Goal: Transaction & Acquisition: Purchase product/service

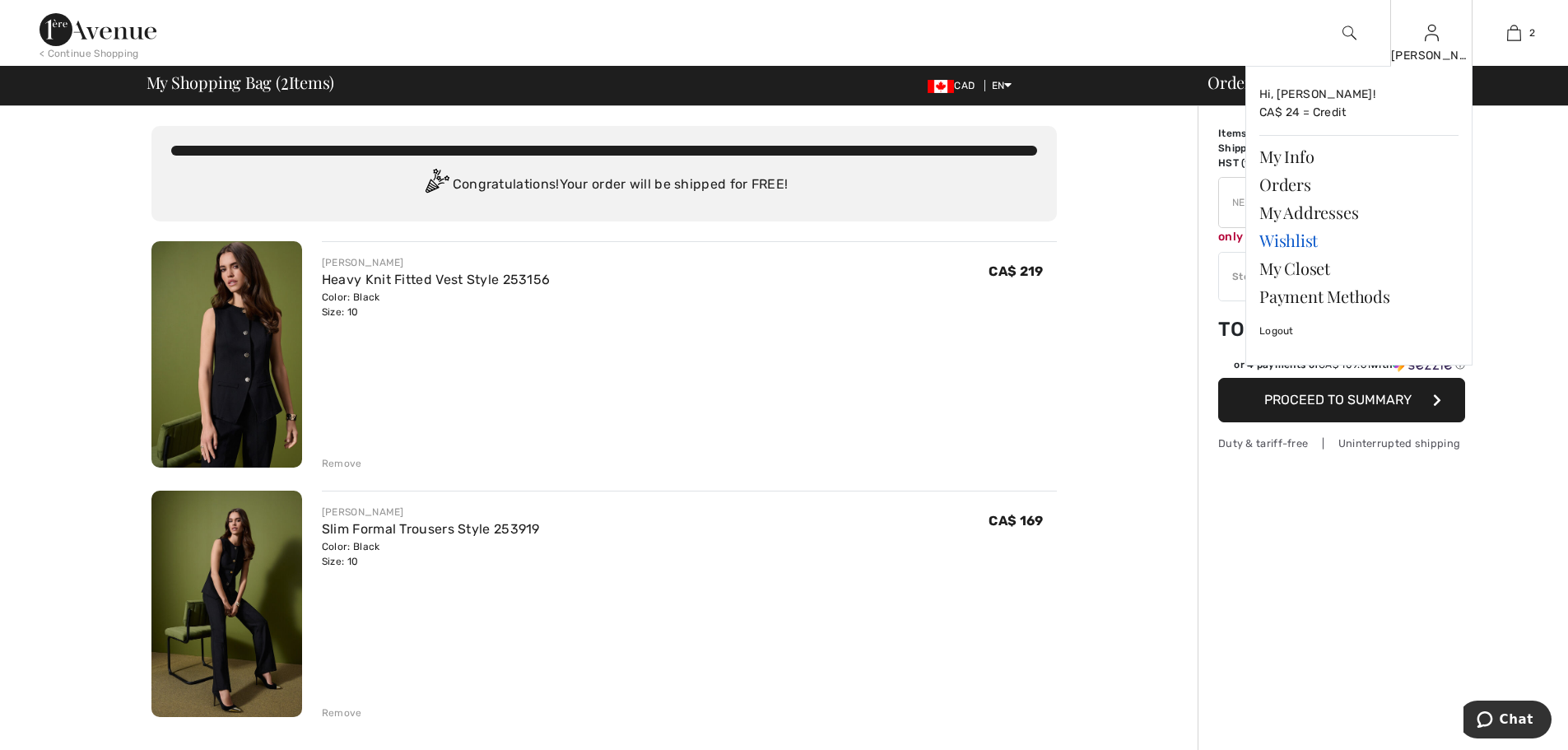
click at [1287, 237] on link "Wishlist" at bounding box center [1358, 240] width 199 height 28
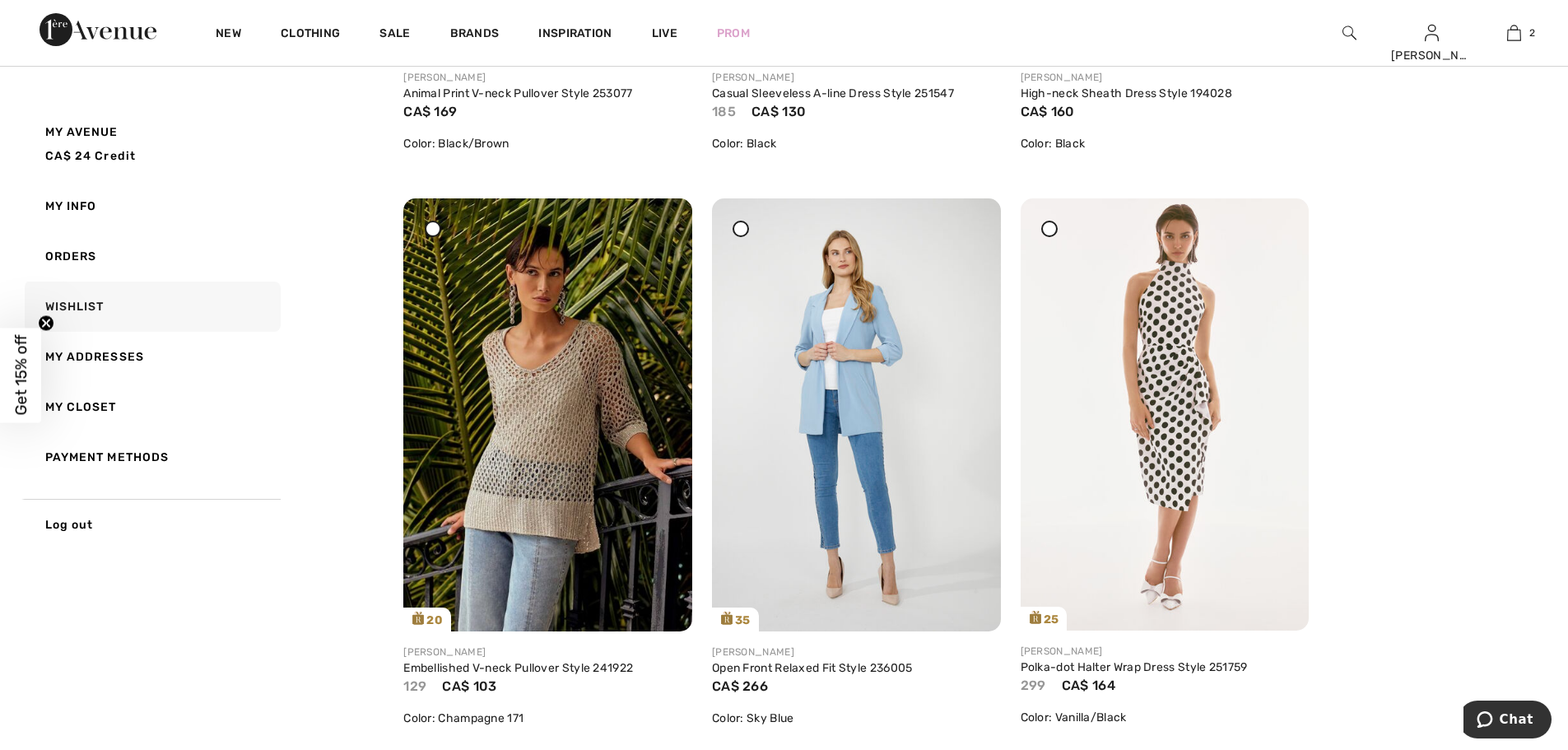
scroll to position [3046, 0]
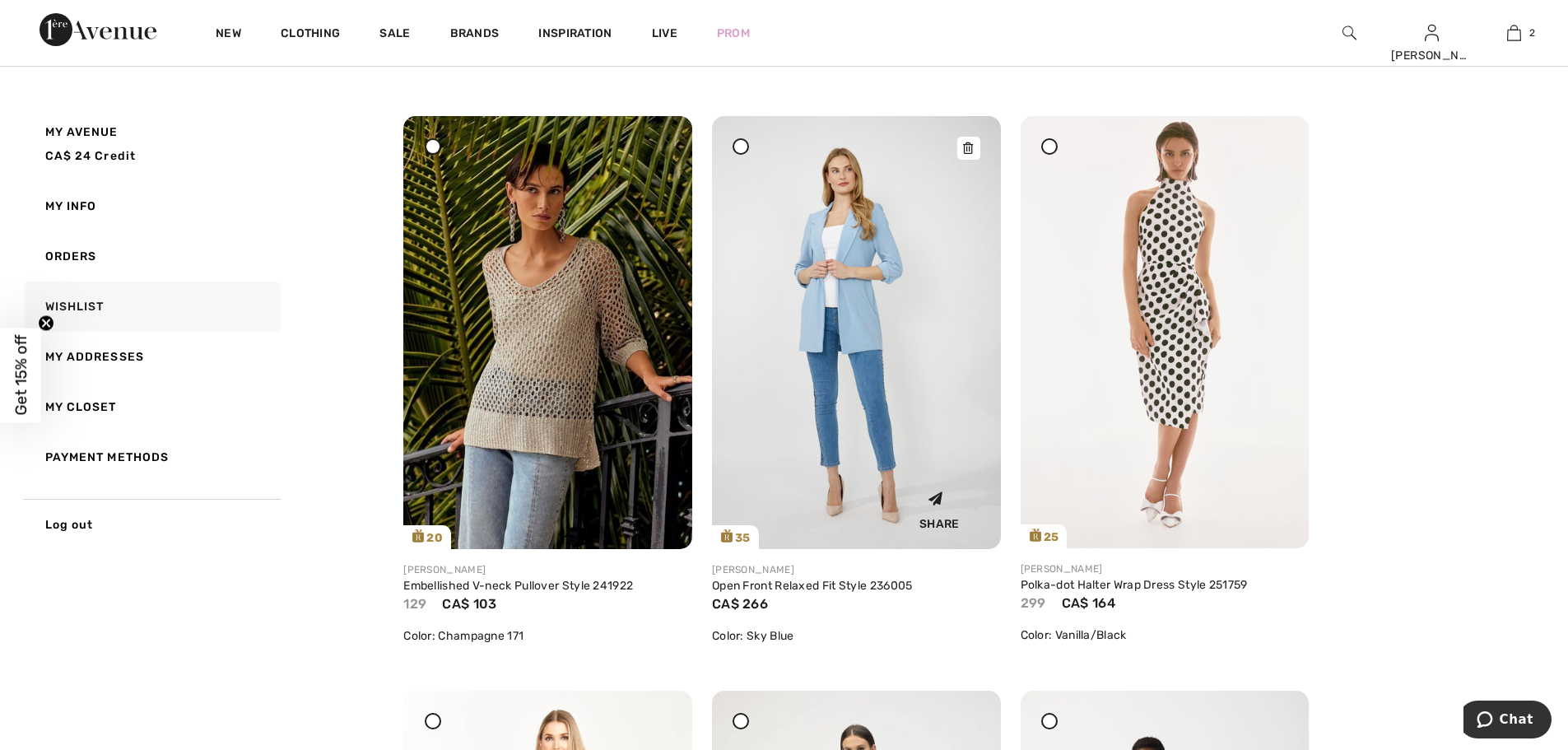
click at [967, 145] on icon at bounding box center [967, 147] width 10 height 11
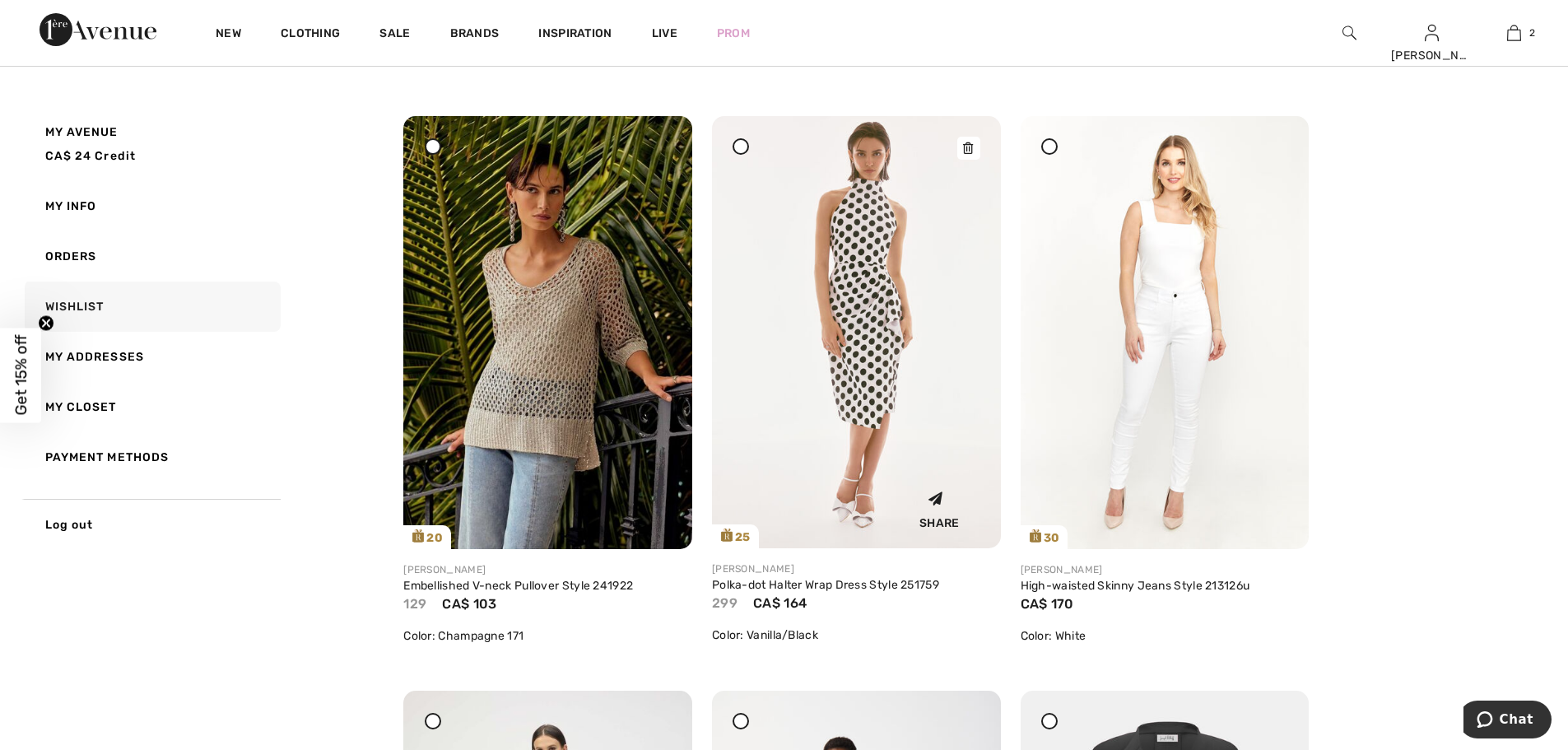
click at [965, 146] on icon at bounding box center [967, 147] width 10 height 11
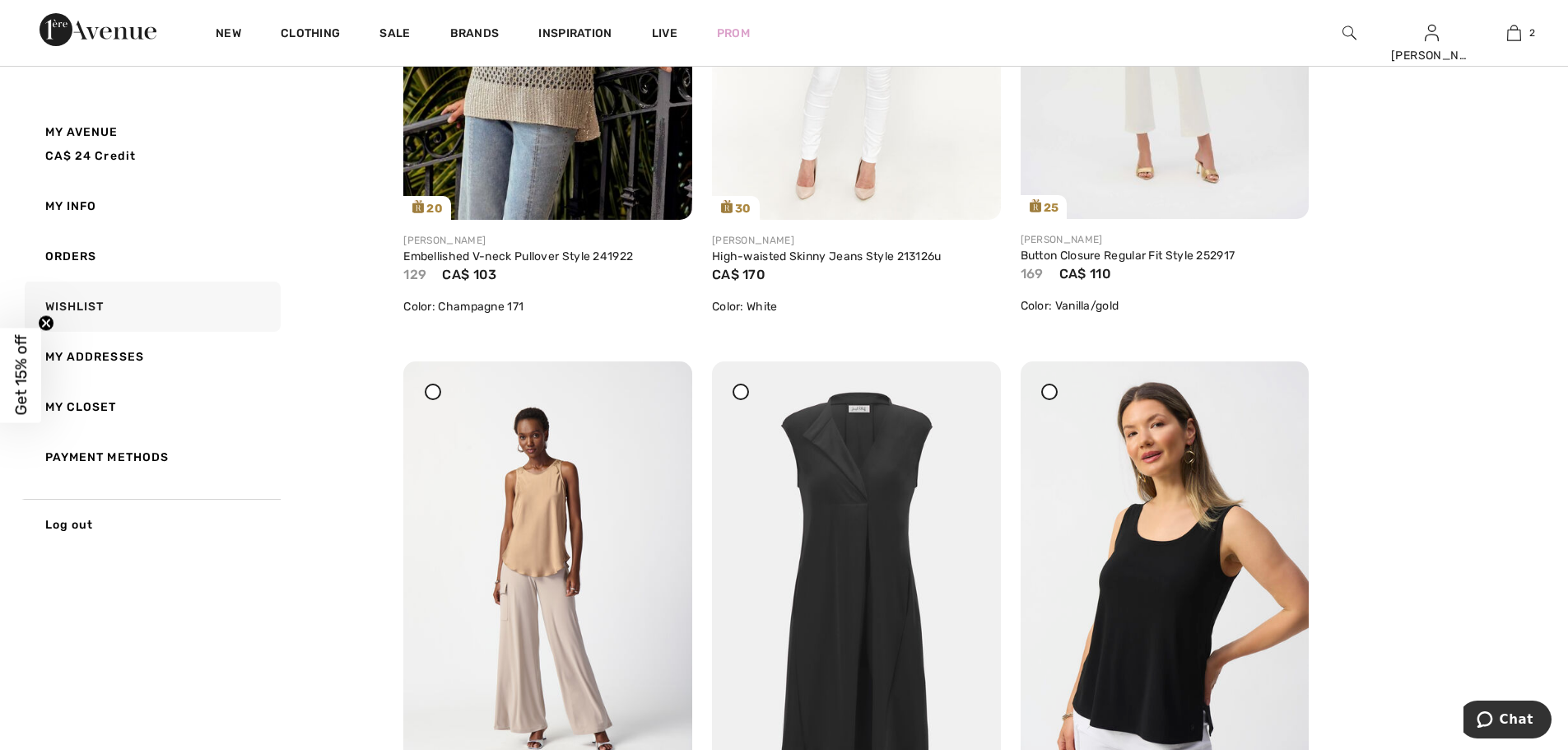
scroll to position [3622, 0]
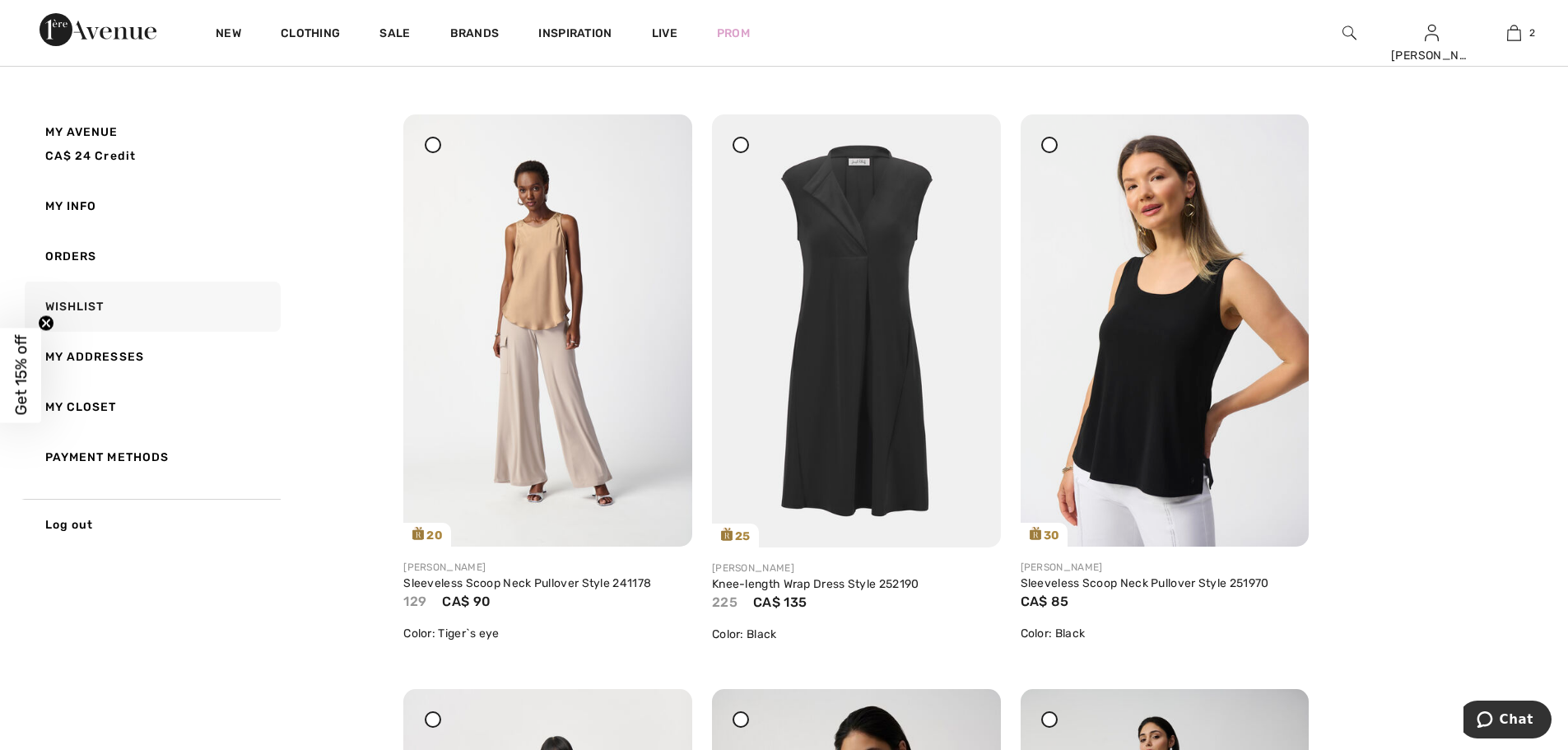
drag, startPoint x: 659, startPoint y: 142, endPoint x: 855, endPoint y: 54, distance: 214.8
click at [659, 132] on icon at bounding box center [660, 126] width 10 height 11
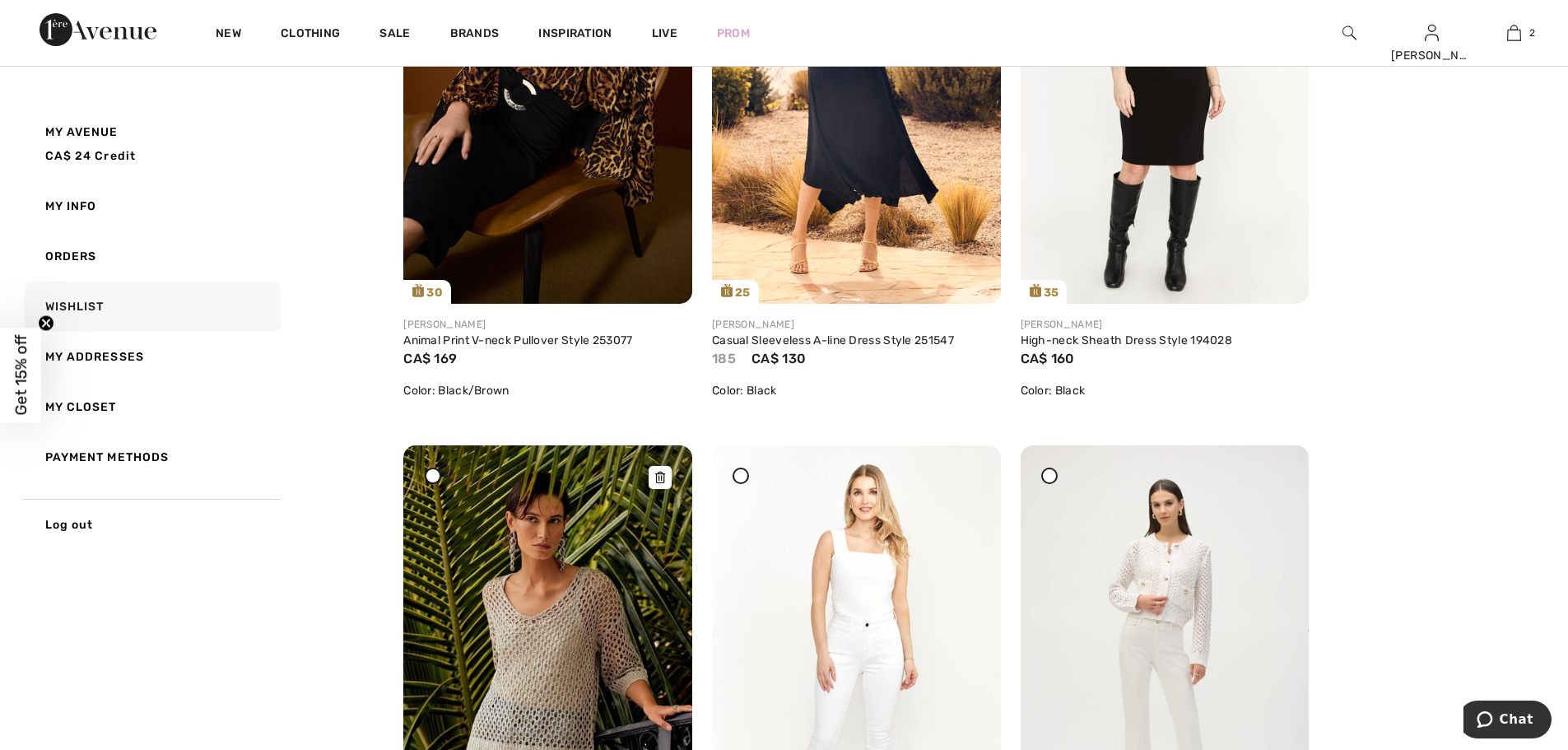
scroll to position [2881, 0]
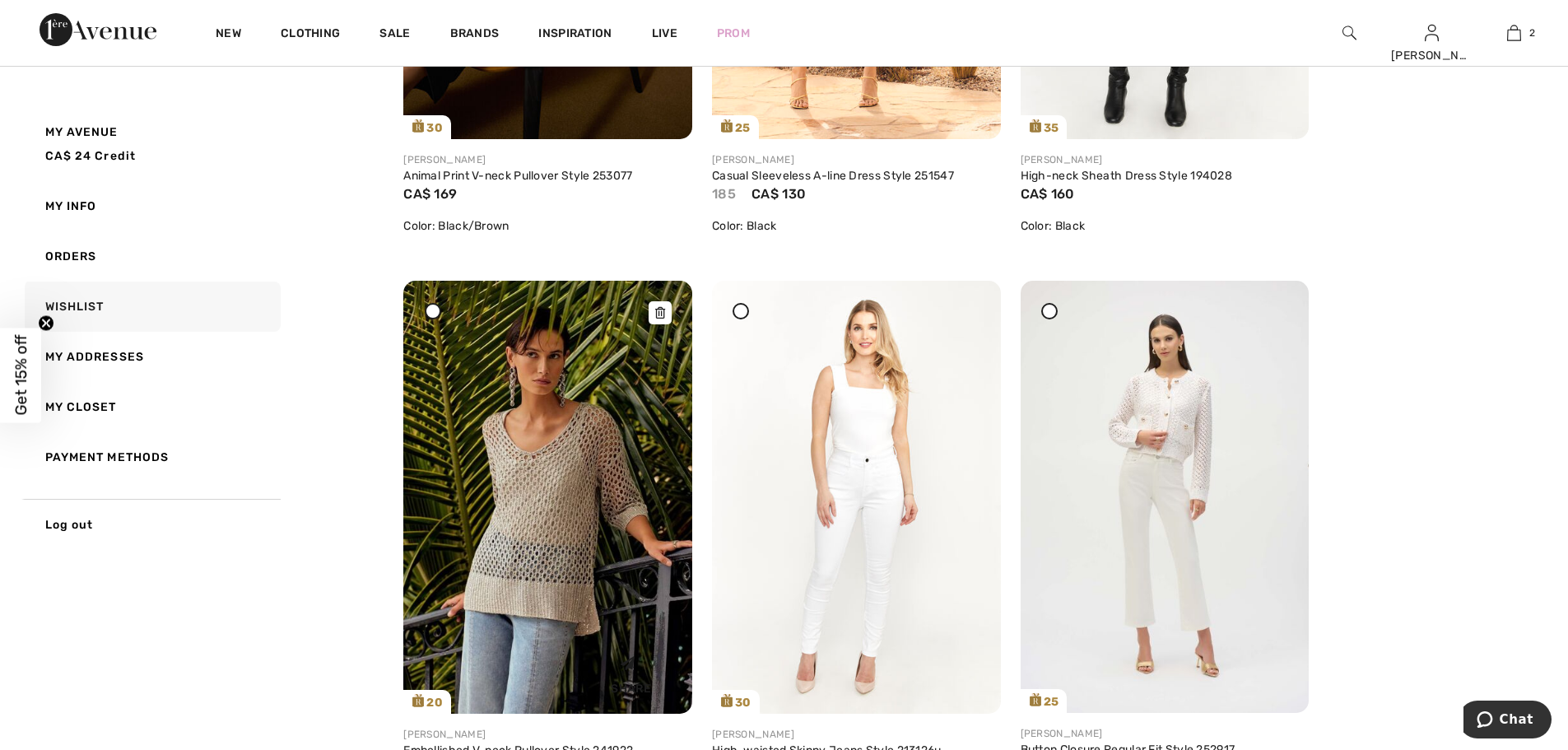
click at [658, 309] on icon at bounding box center [660, 313] width 10 height 11
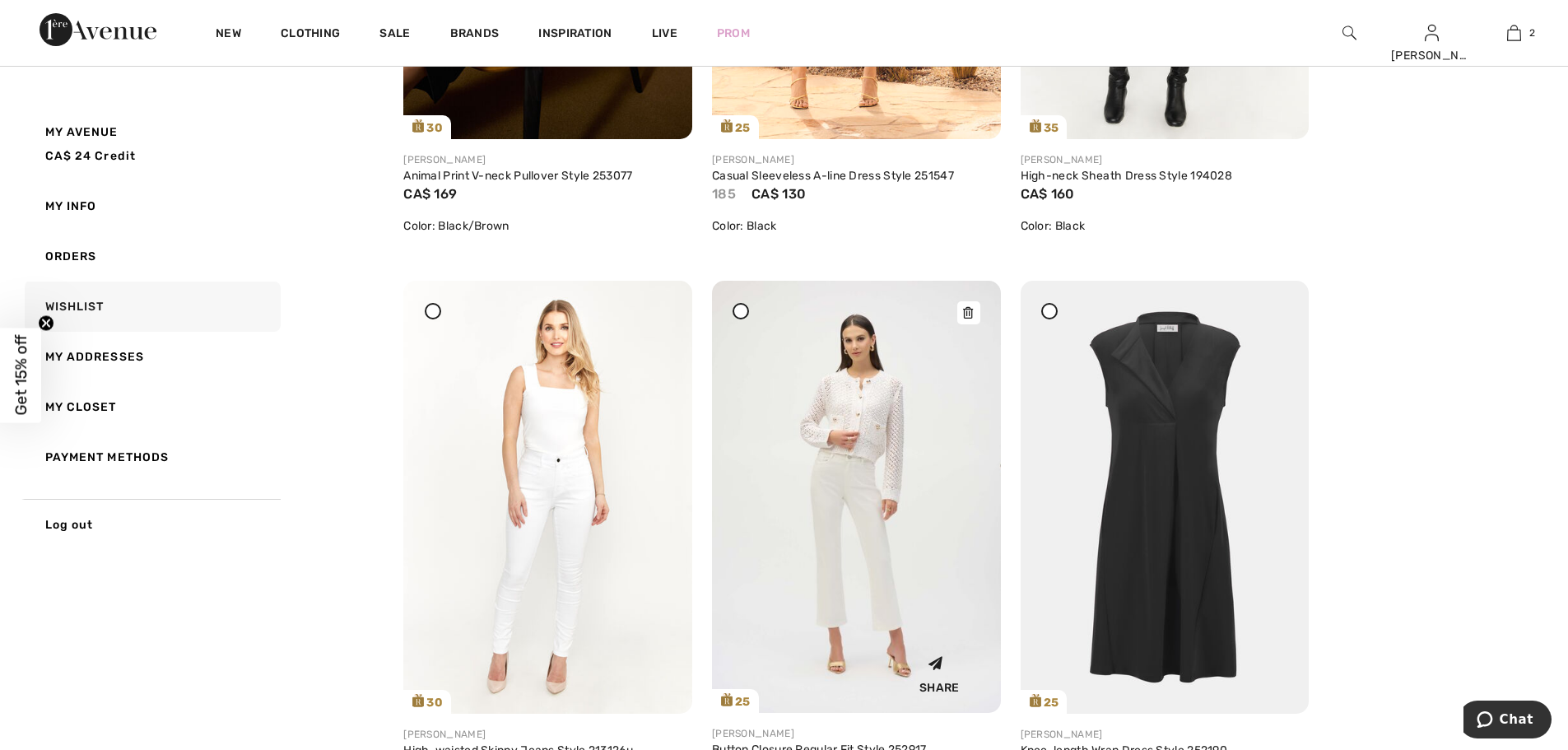
scroll to position [3046, 0]
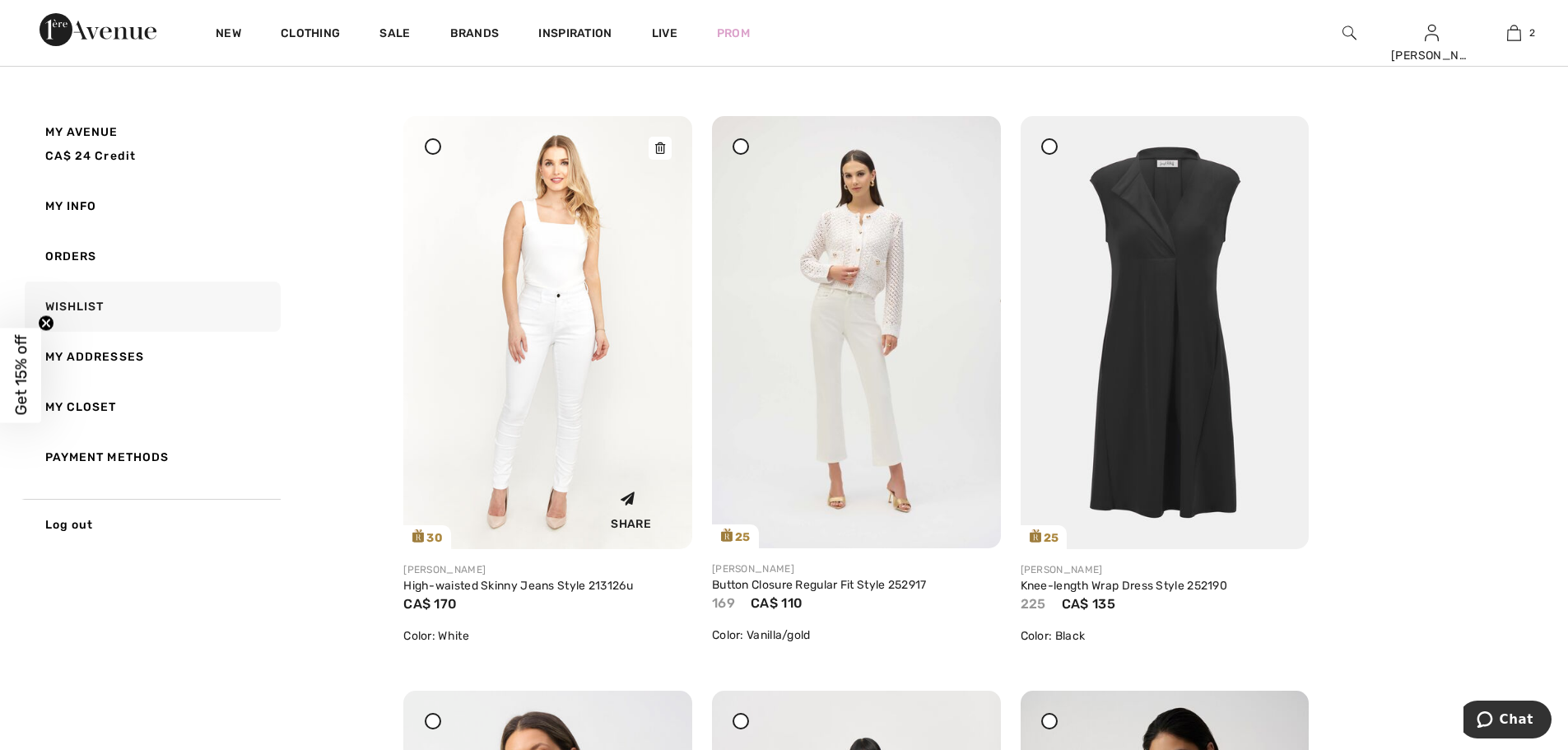
click at [661, 146] on icon at bounding box center [660, 147] width 10 height 11
click at [662, 149] on icon at bounding box center [660, 147] width 10 height 11
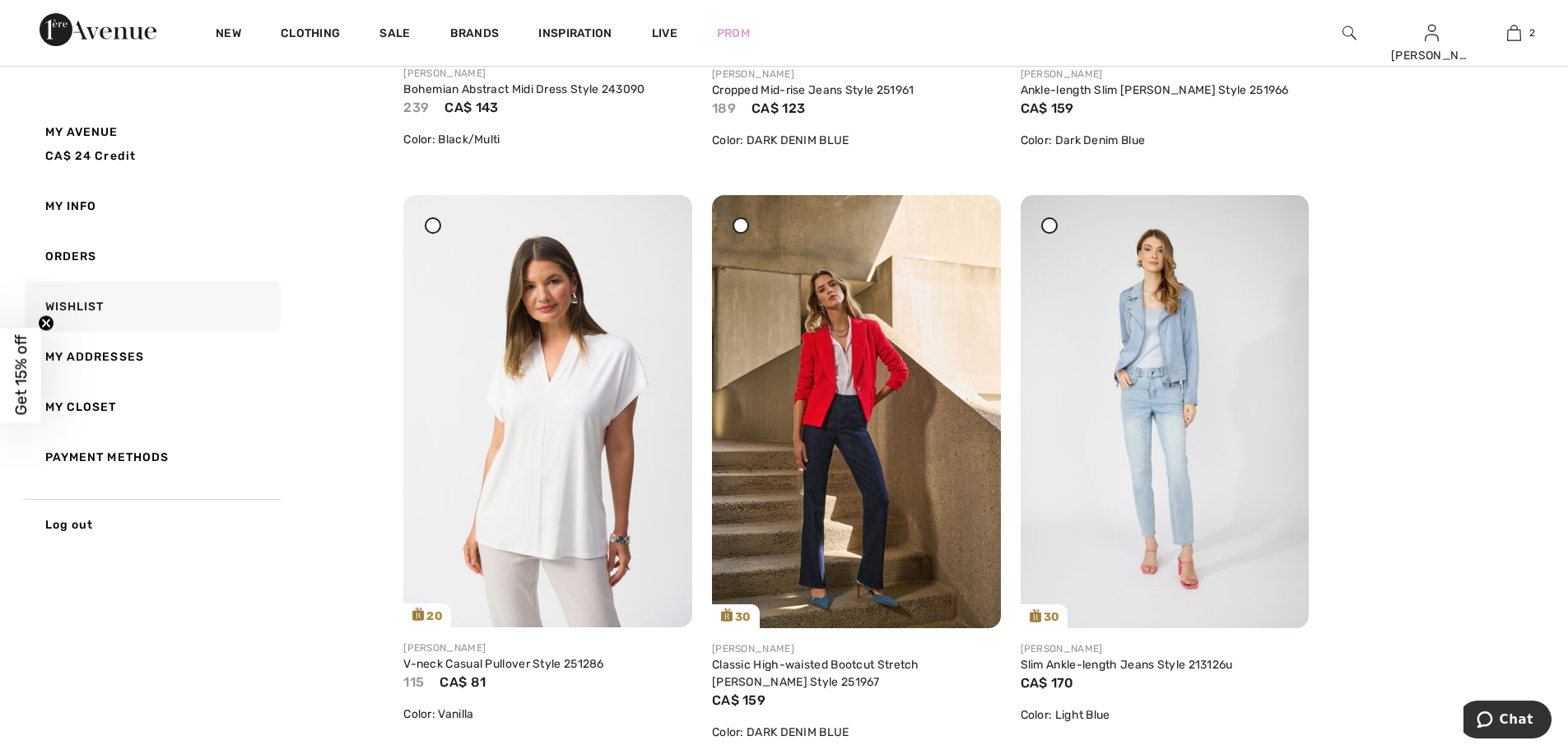
scroll to position [4198, 0]
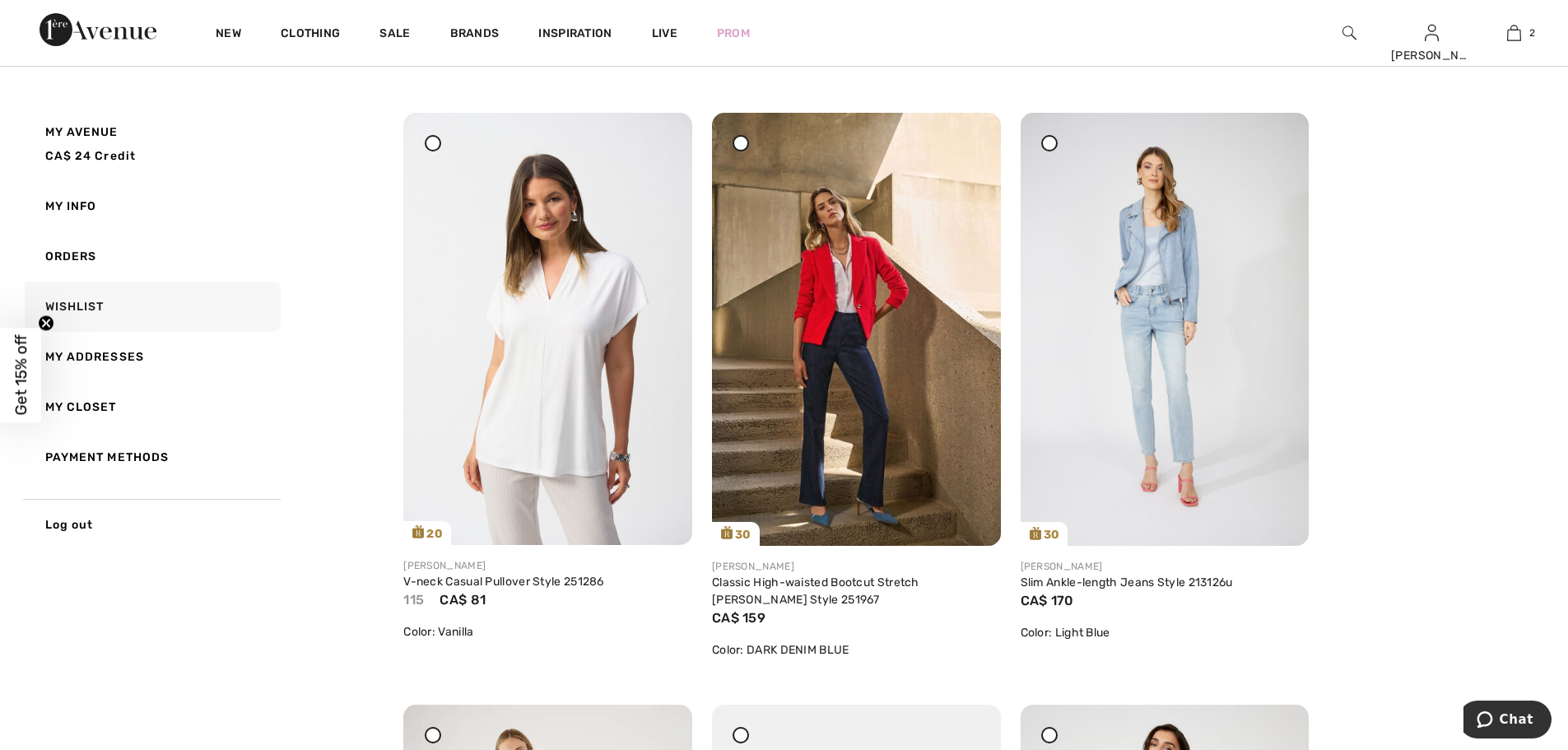
drag, startPoint x: 660, startPoint y: 141, endPoint x: 844, endPoint y: 54, distance: 203.5
click at [660, 130] on icon at bounding box center [660, 124] width 10 height 11
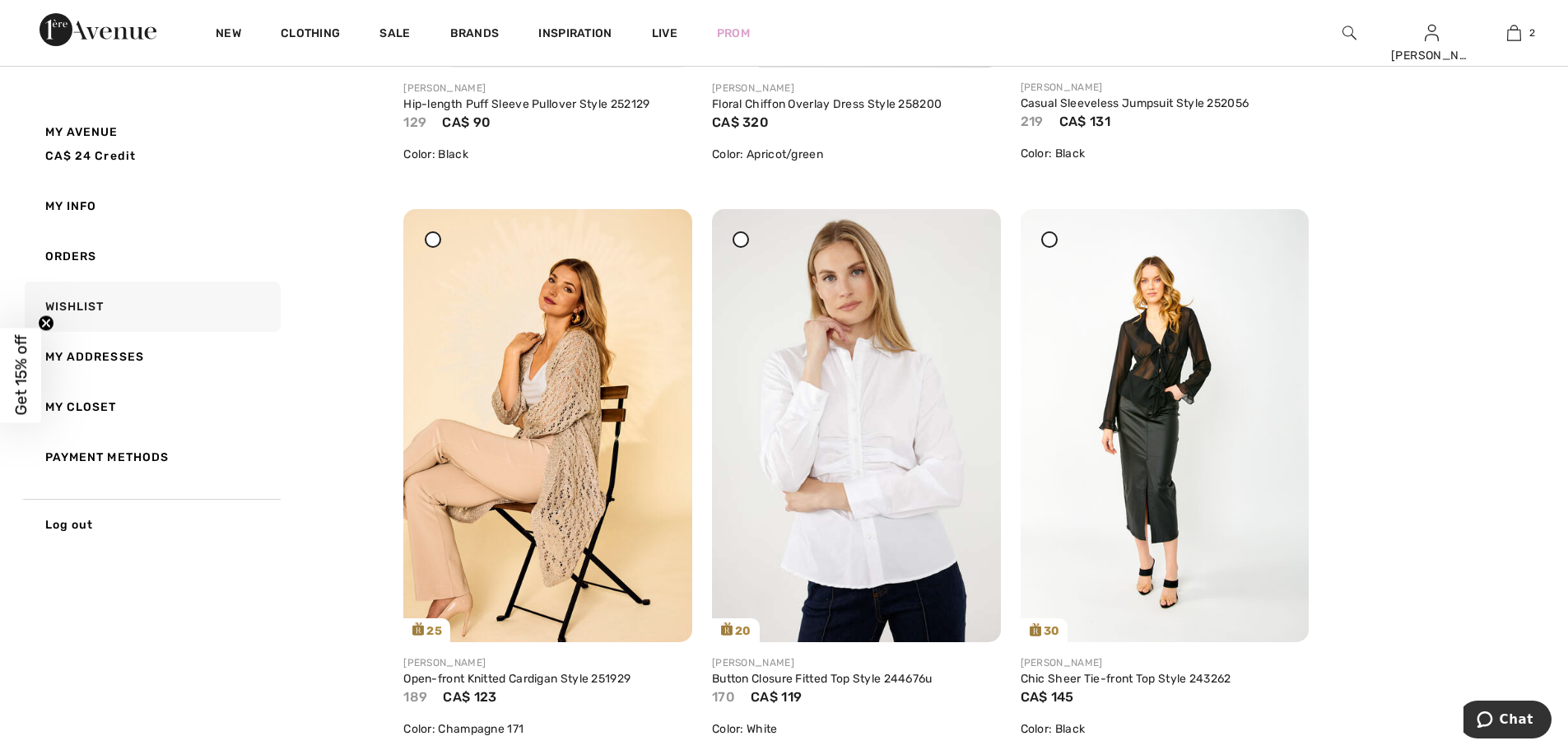
scroll to position [5350, 0]
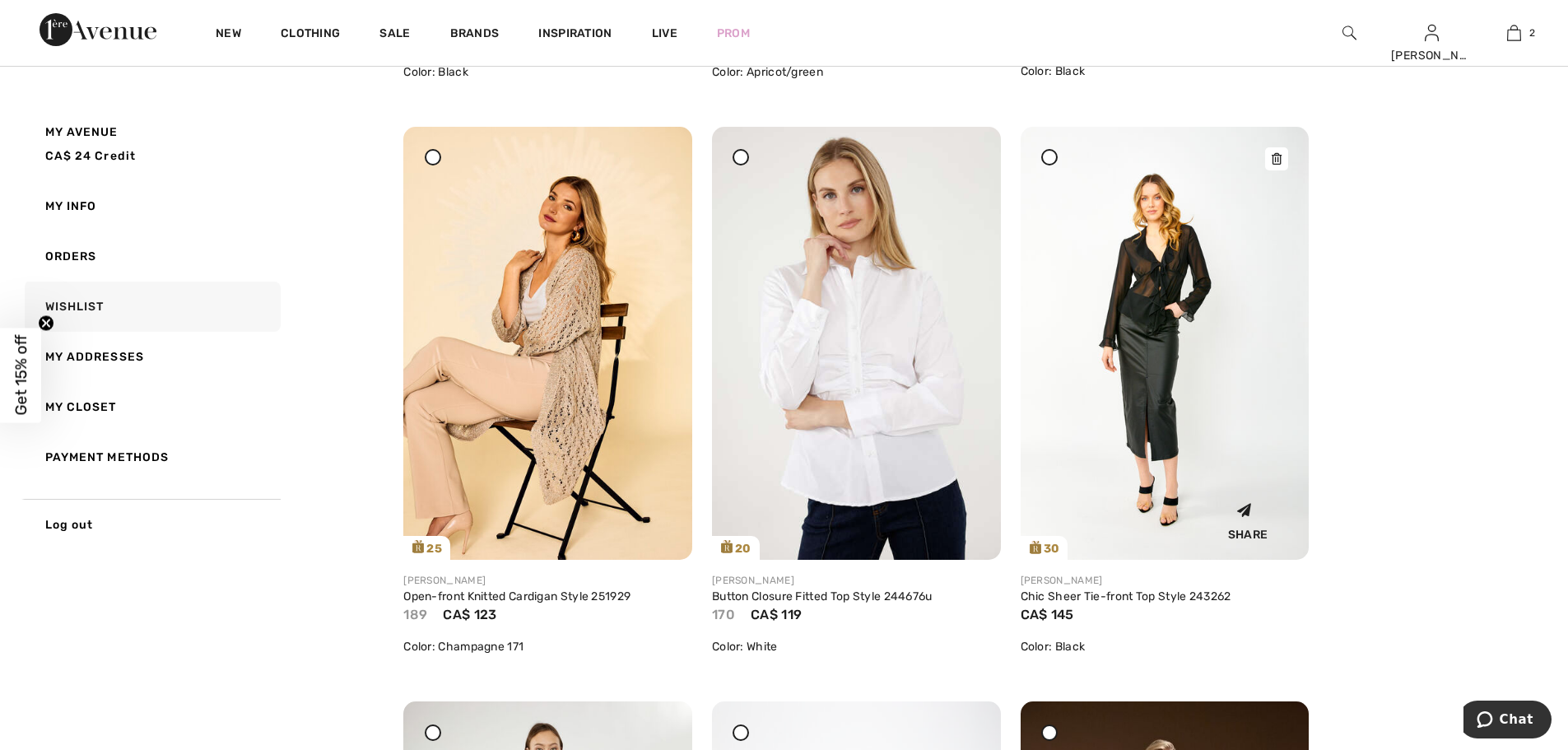
click at [1274, 154] on icon at bounding box center [1276, 158] width 10 height 11
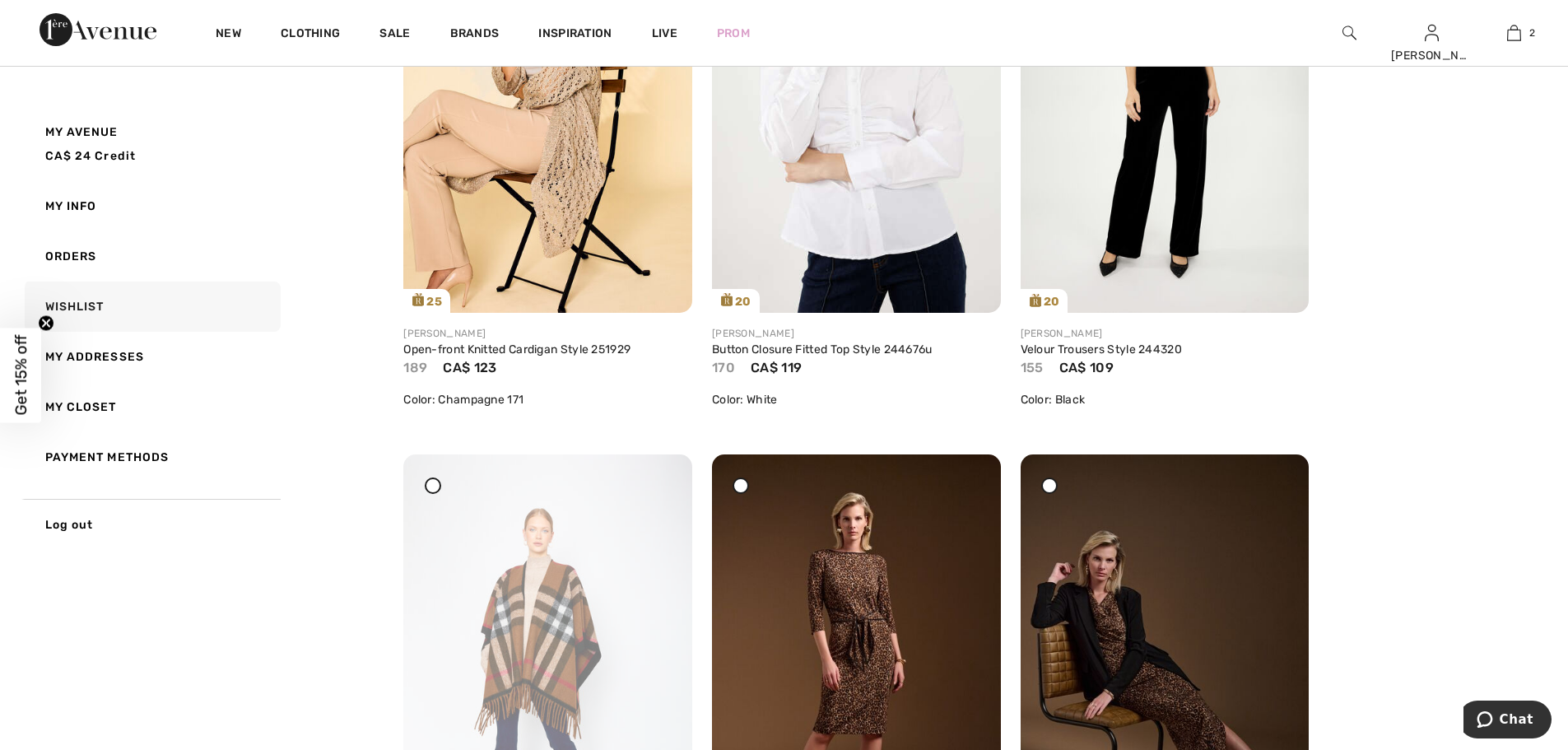
scroll to position [5844, 0]
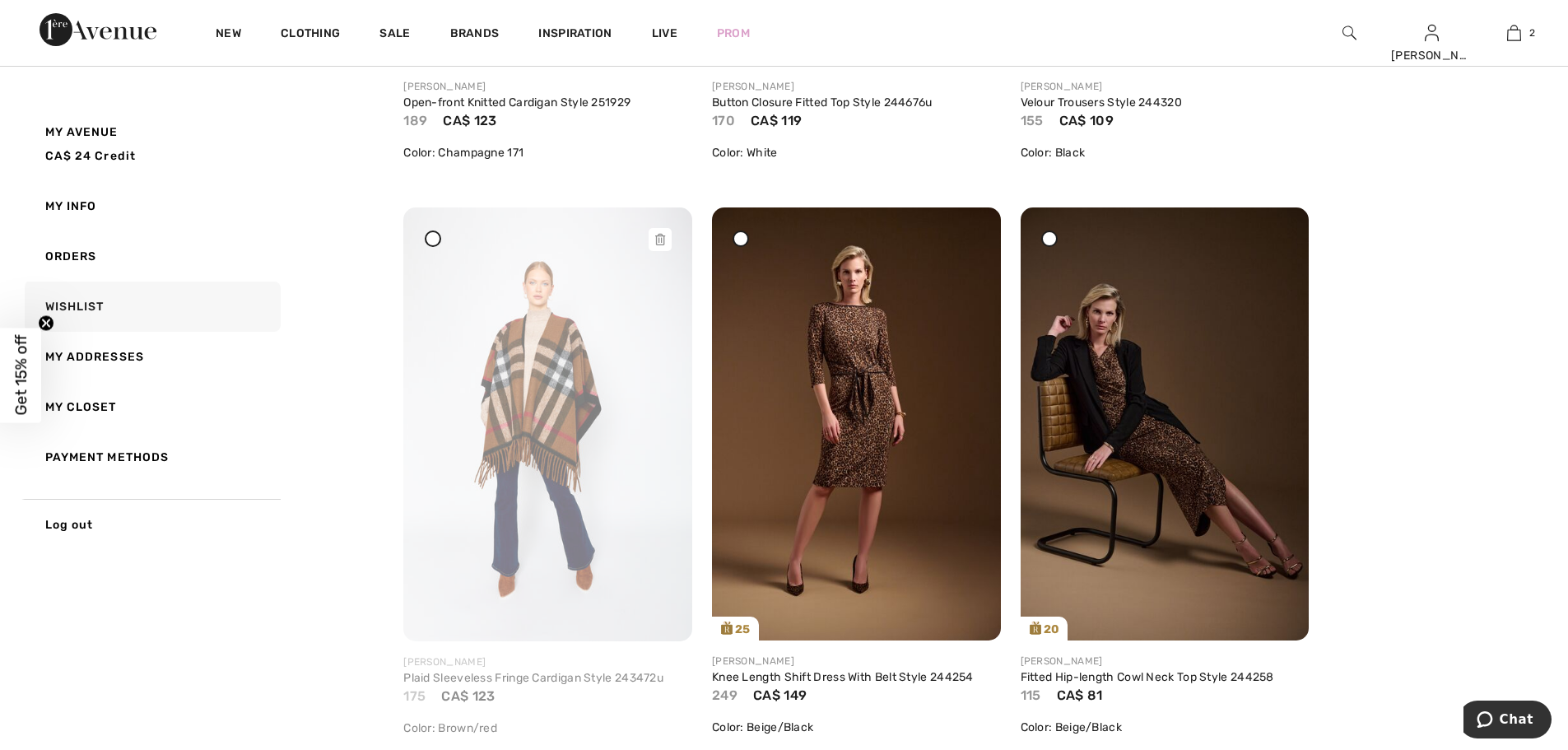
click at [655, 234] on icon at bounding box center [660, 239] width 10 height 11
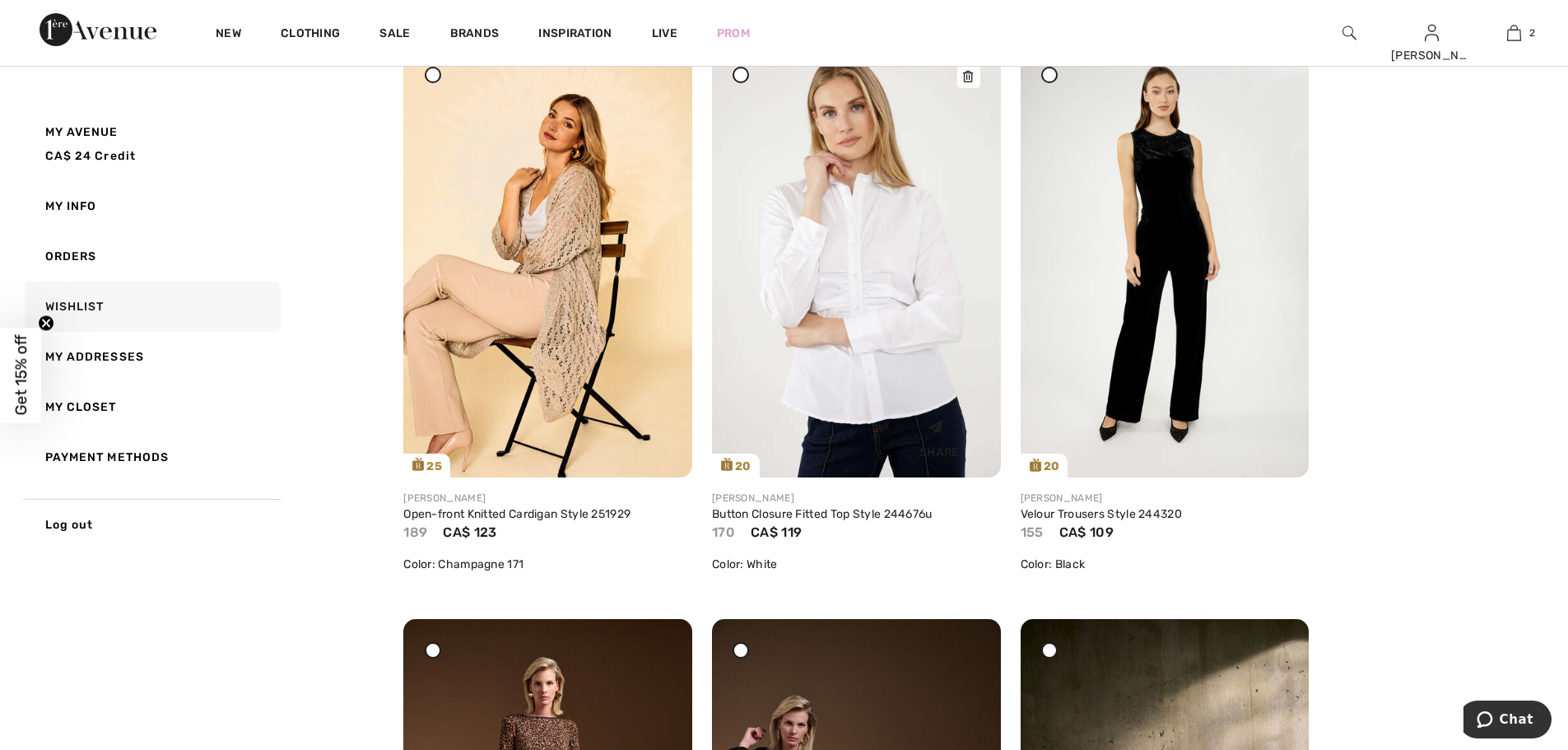
scroll to position [5268, 0]
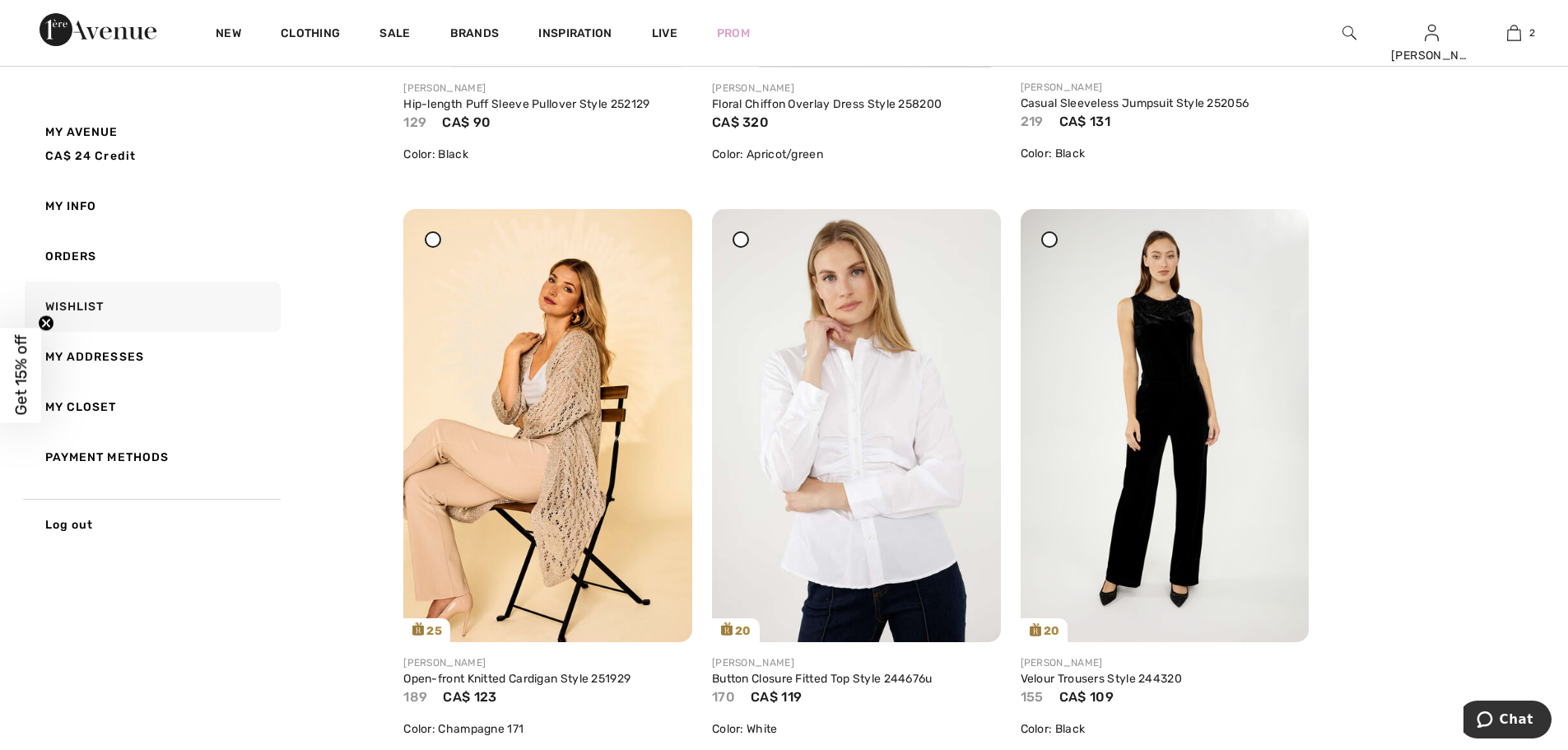
drag, startPoint x: 658, startPoint y: 242, endPoint x: 845, endPoint y: 56, distance: 263.8
click at [658, 226] on icon at bounding box center [660, 220] width 10 height 11
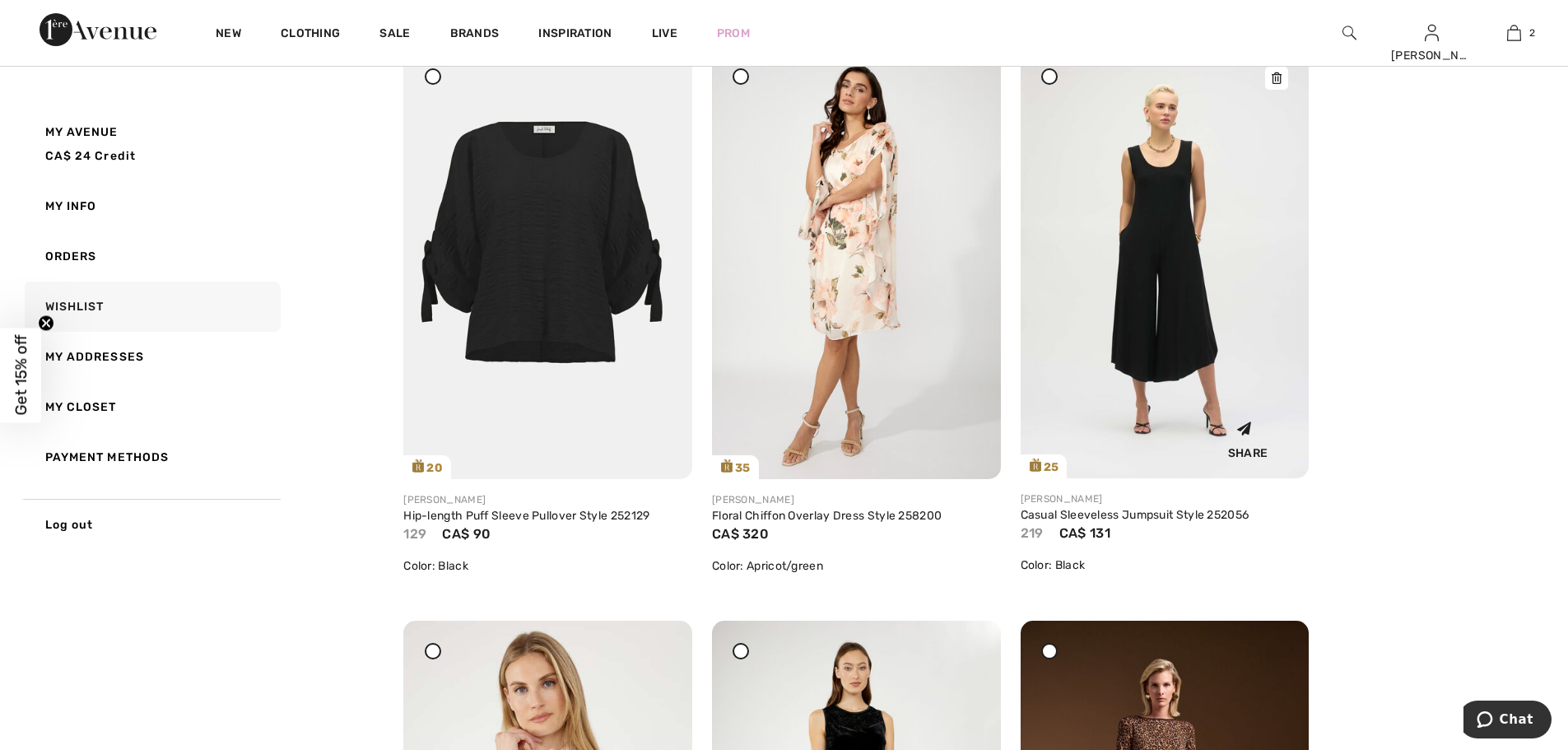
scroll to position [4692, 0]
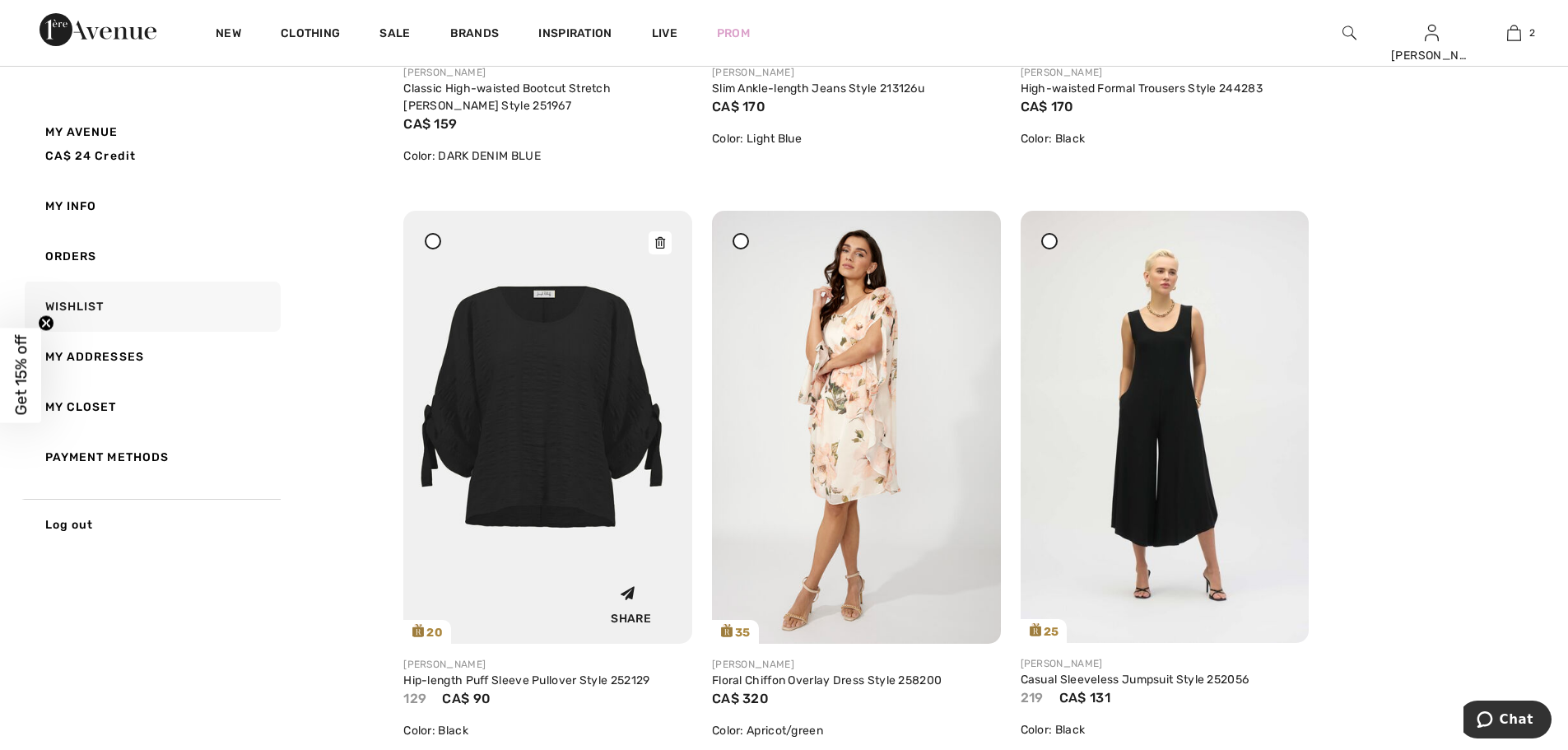
click at [660, 244] on icon at bounding box center [660, 242] width 10 height 11
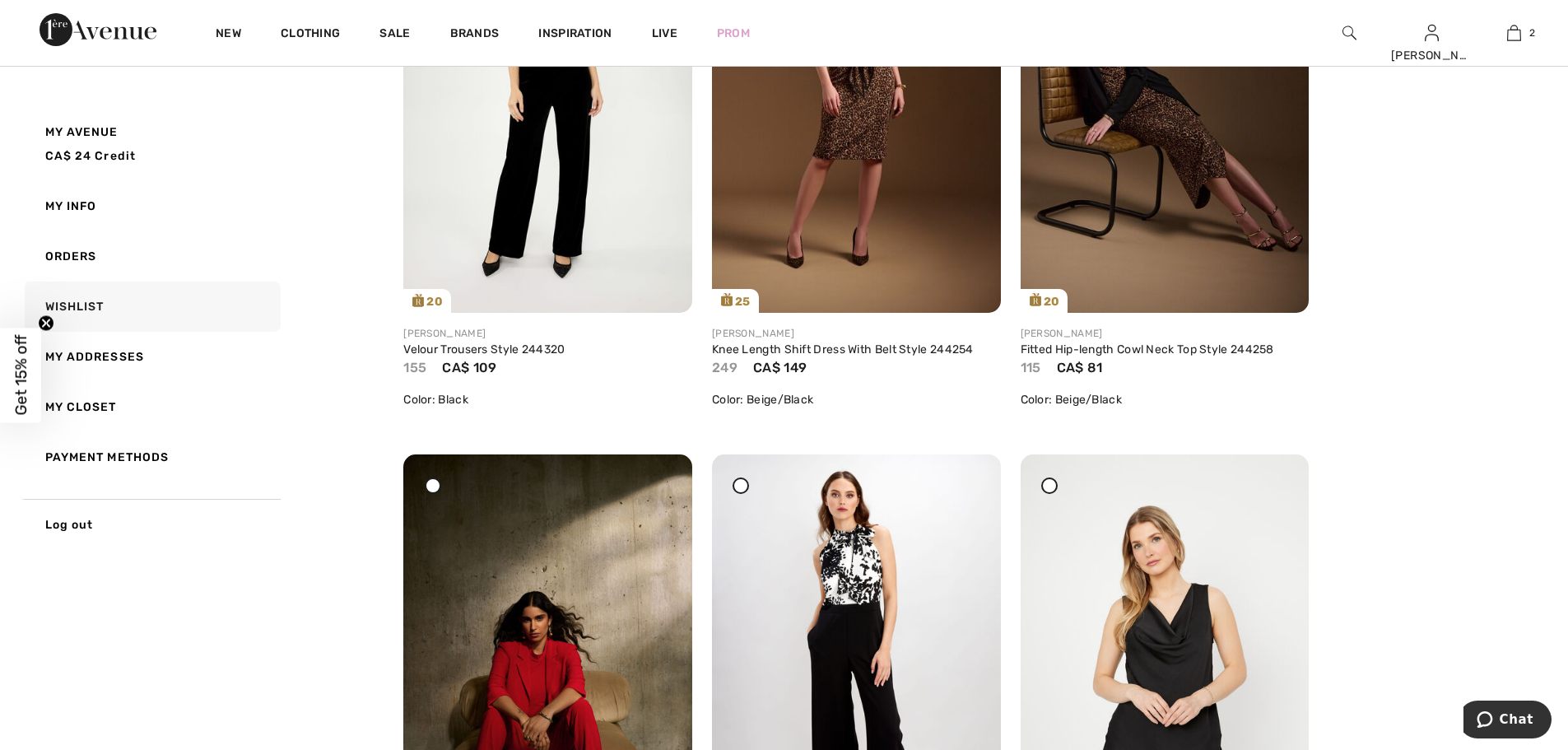
scroll to position [5926, 0]
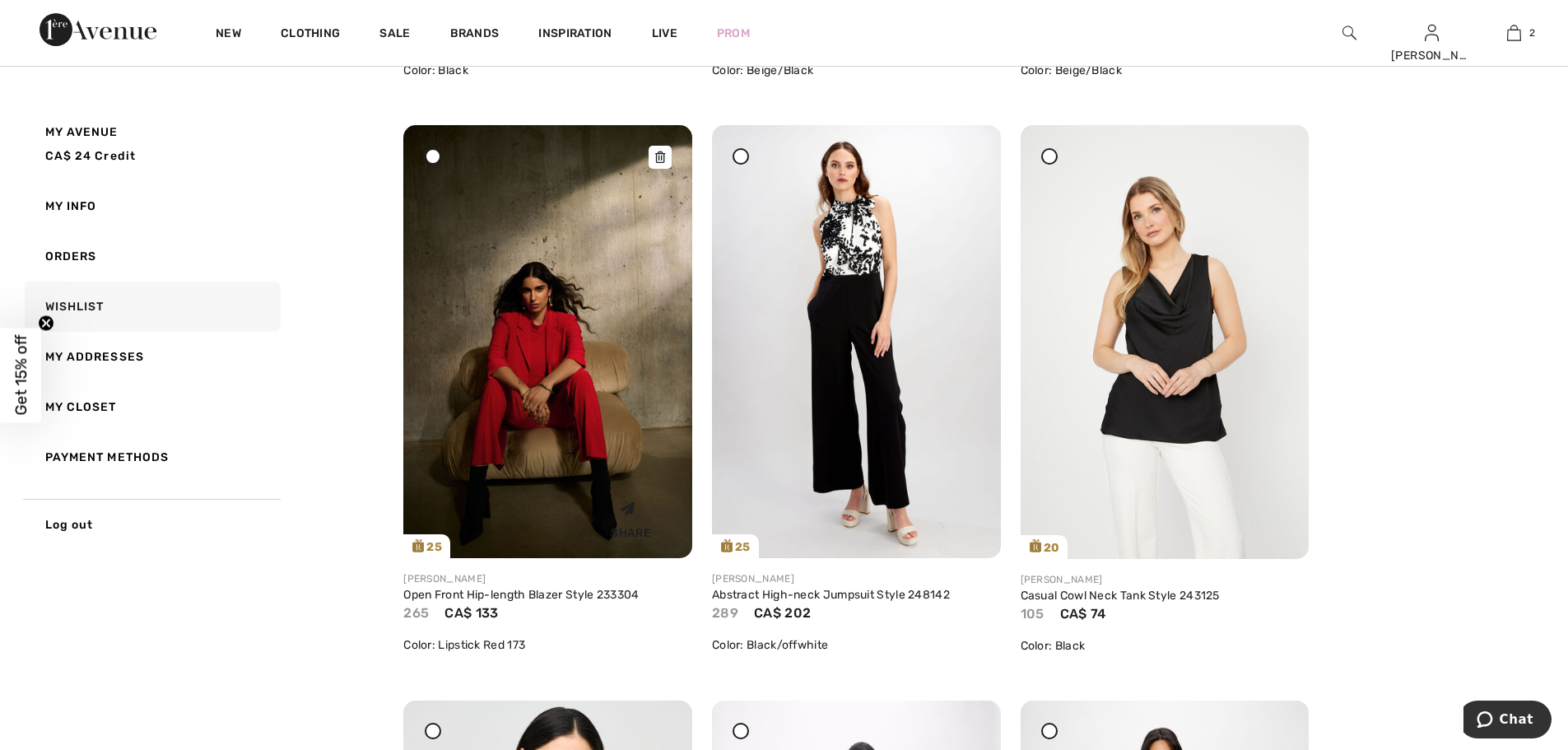
click at [660, 154] on icon at bounding box center [660, 157] width 10 height 11
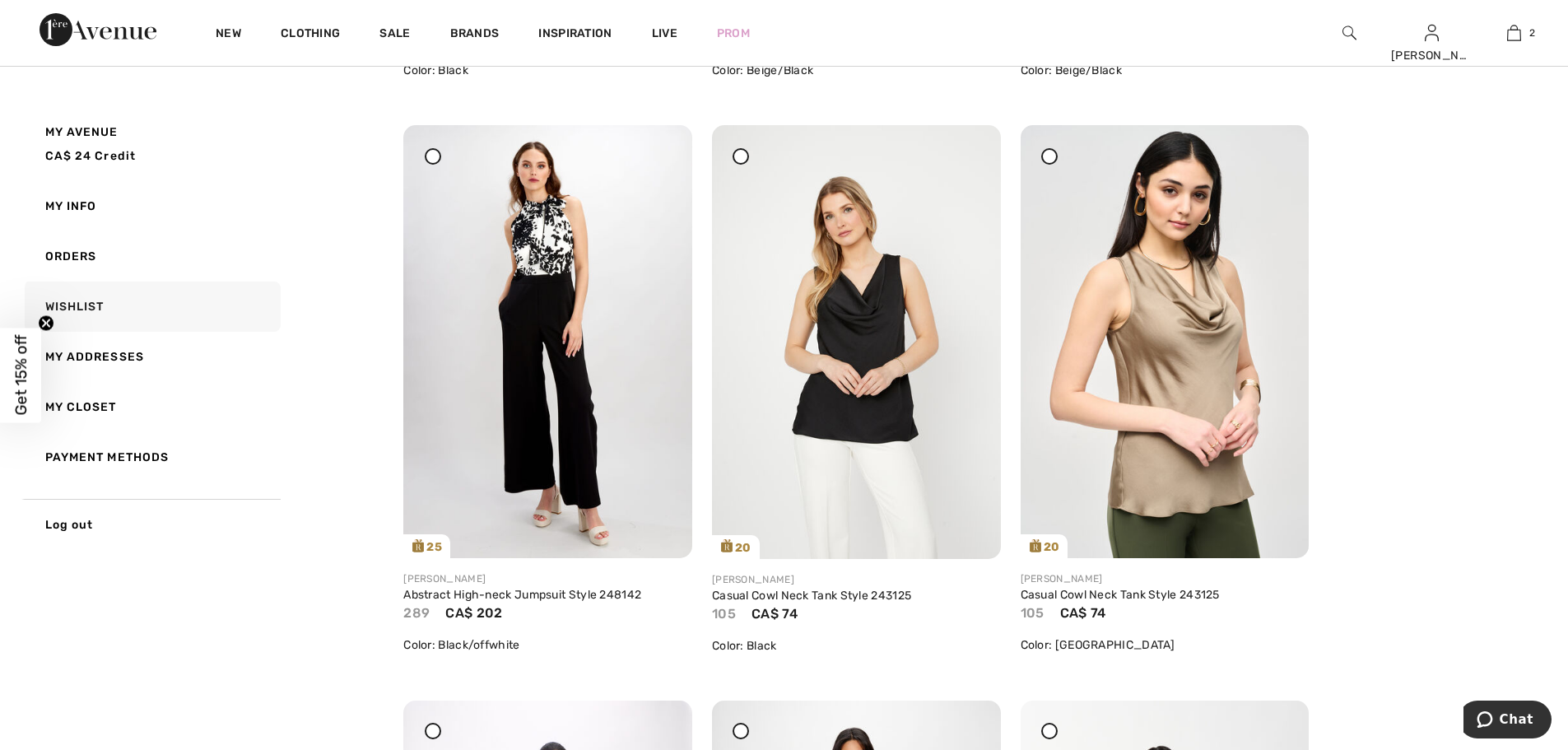
drag, startPoint x: 962, startPoint y: 156, endPoint x: 844, endPoint y: 49, distance: 159.3
click at [962, 148] on div at bounding box center [968, 136] width 23 height 23
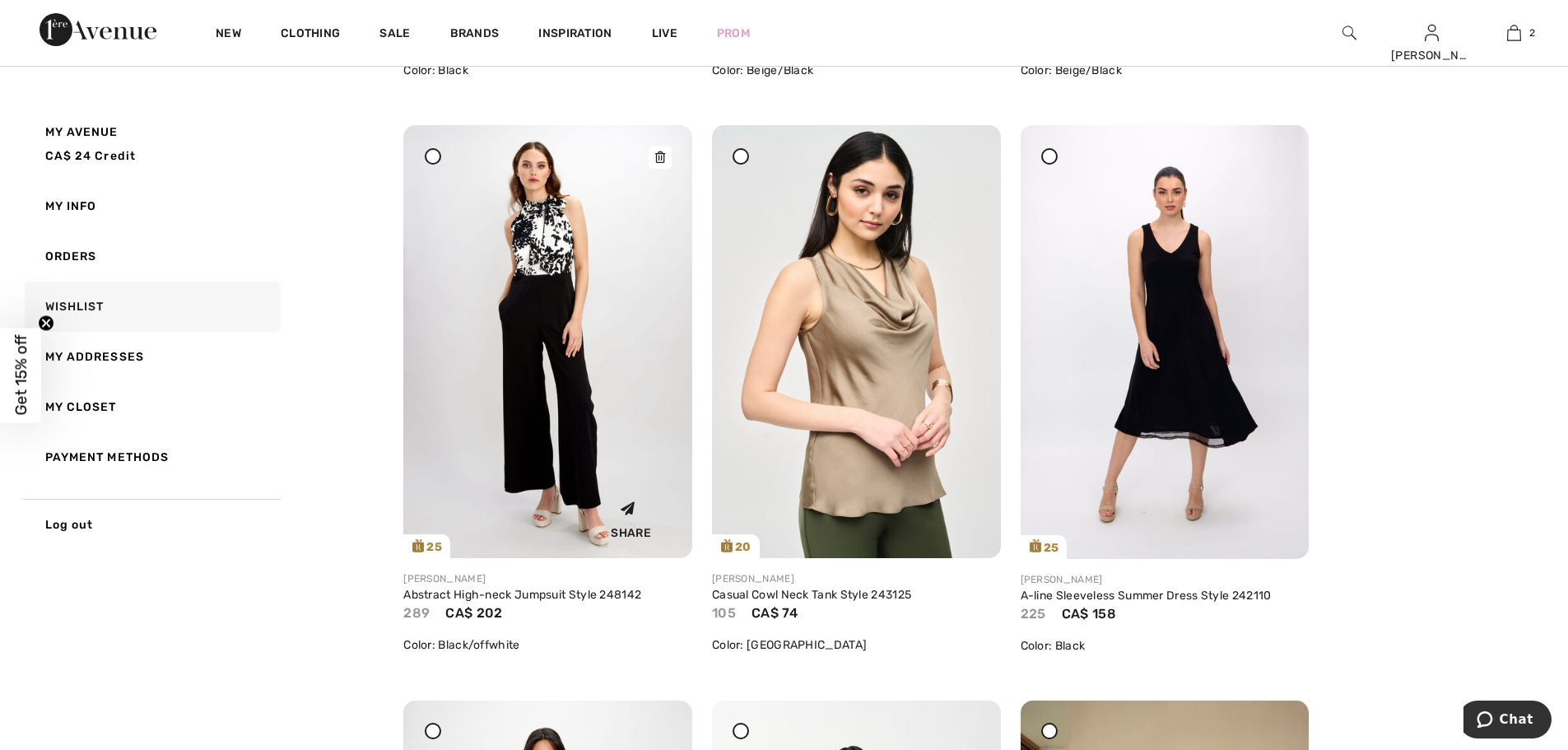
click at [660, 154] on icon at bounding box center [660, 157] width 10 height 11
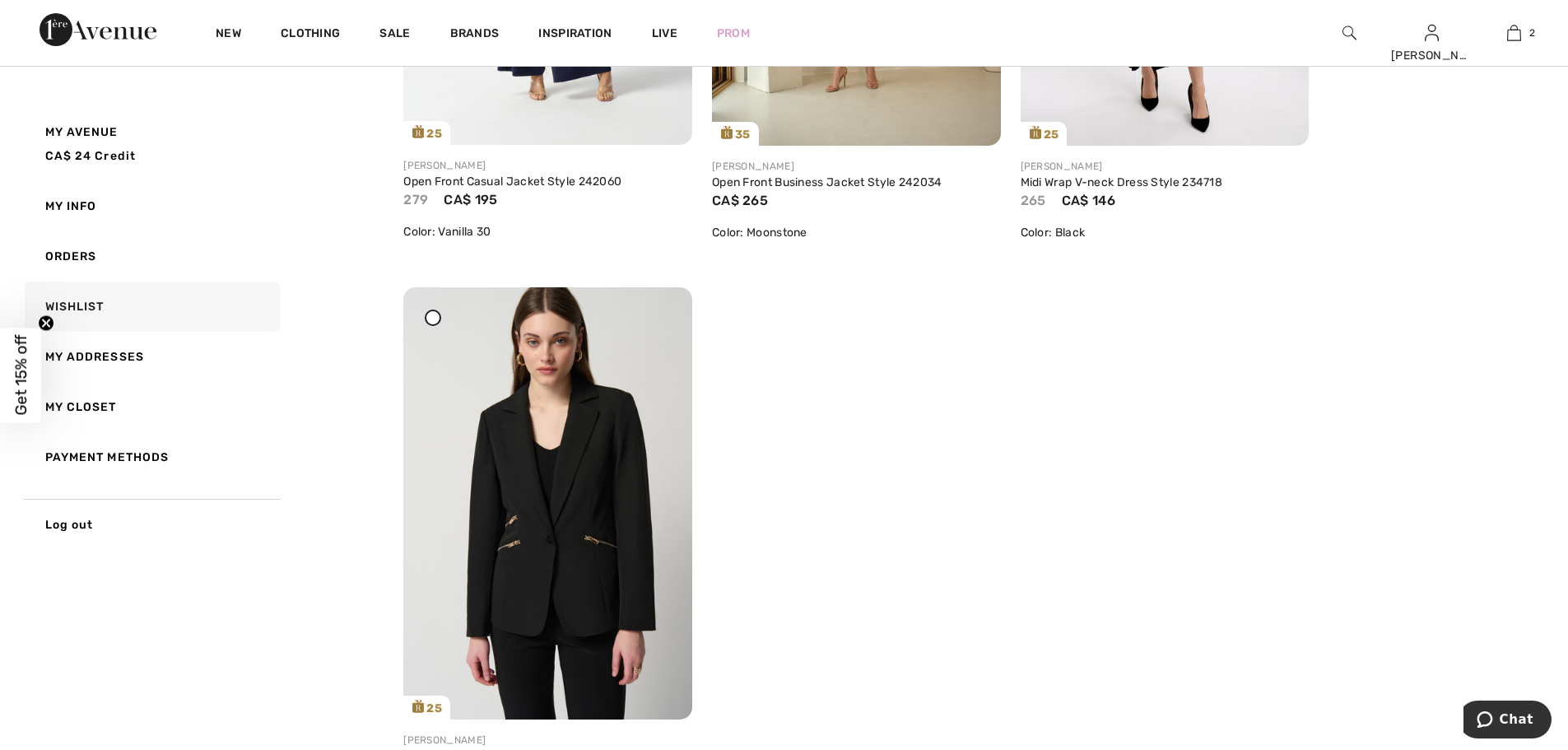
scroll to position [7079, 0]
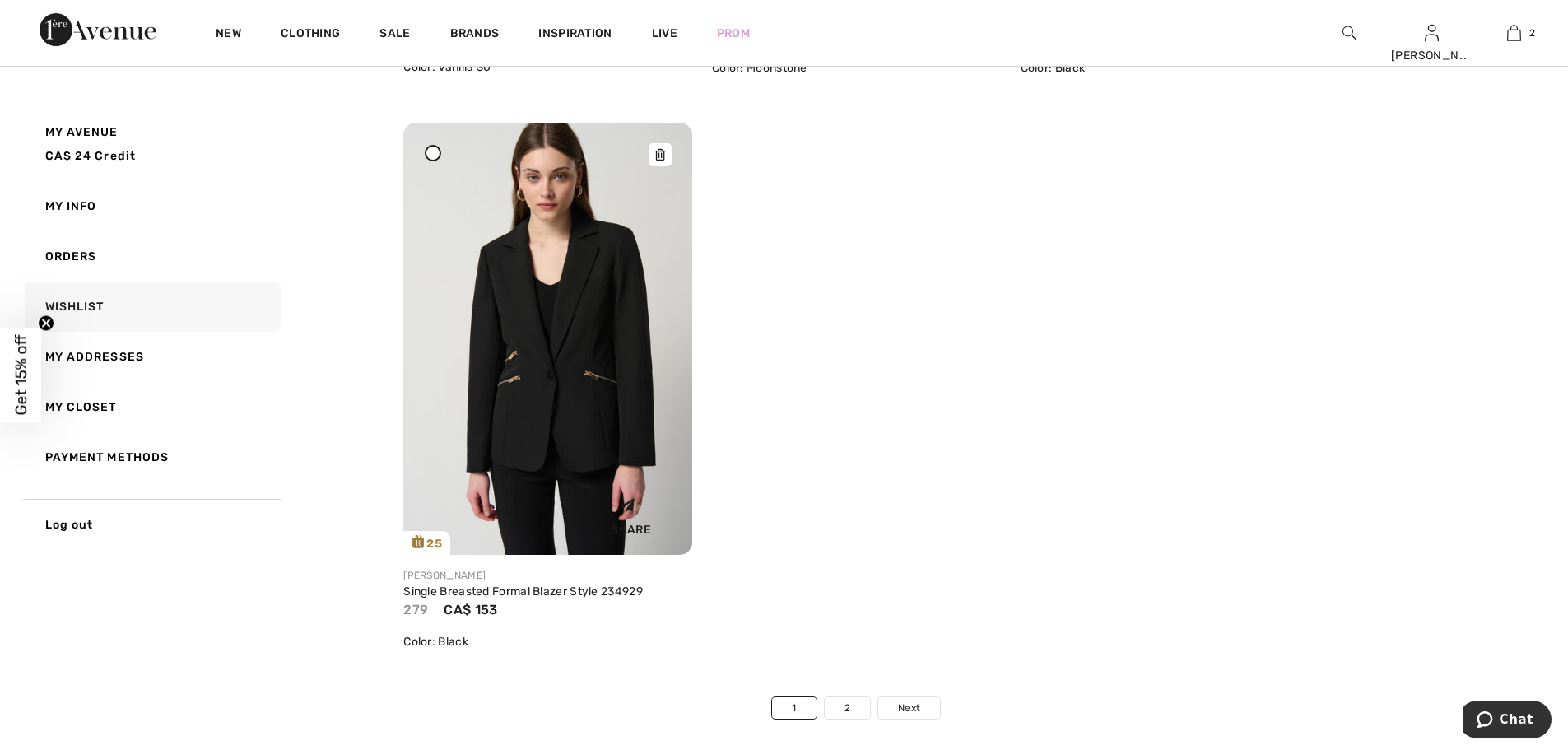
click at [660, 151] on icon at bounding box center [660, 154] width 10 height 11
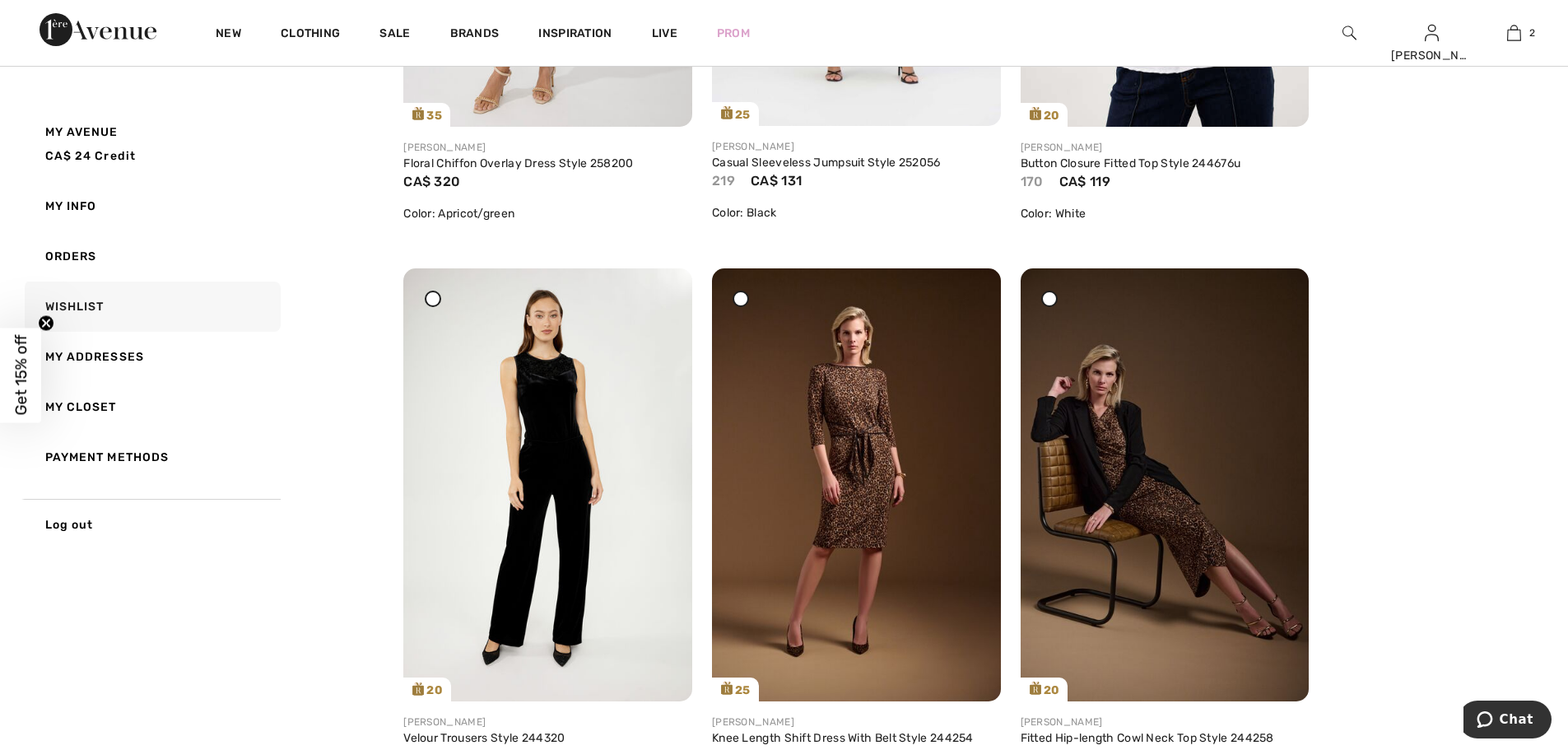
scroll to position [4879, 0]
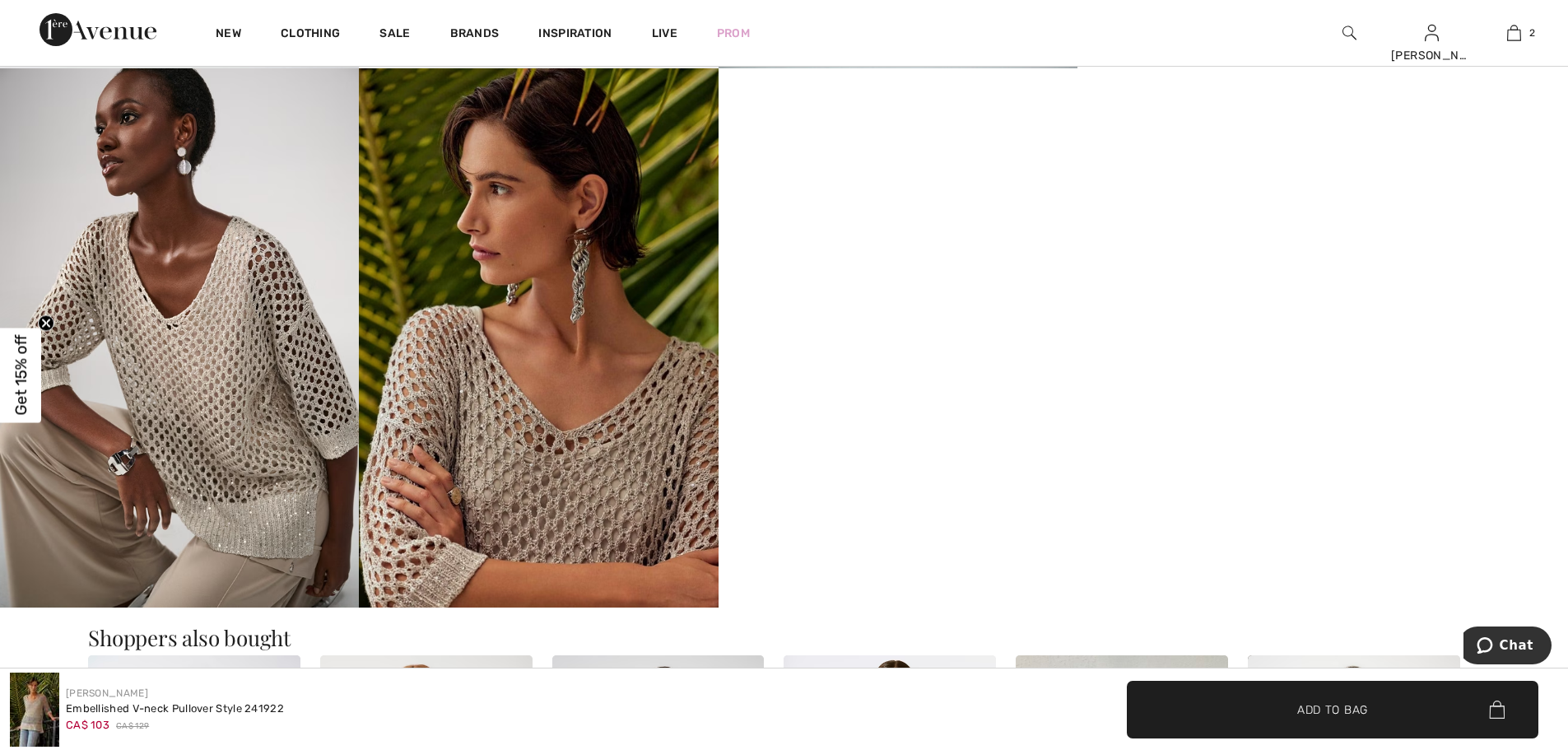
scroll to position [2799, 0]
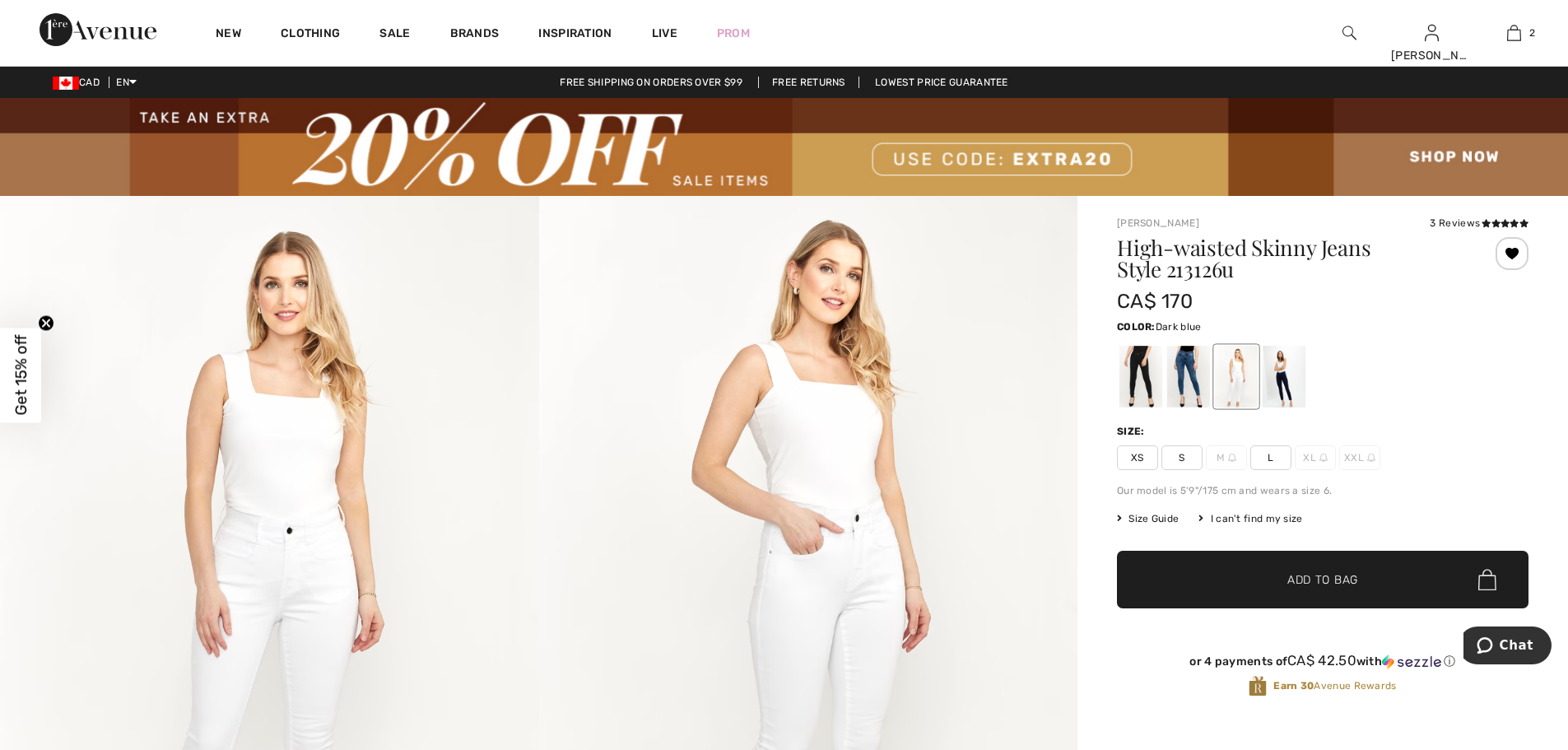
click at [1186, 380] on div at bounding box center [1188, 376] width 42 height 61
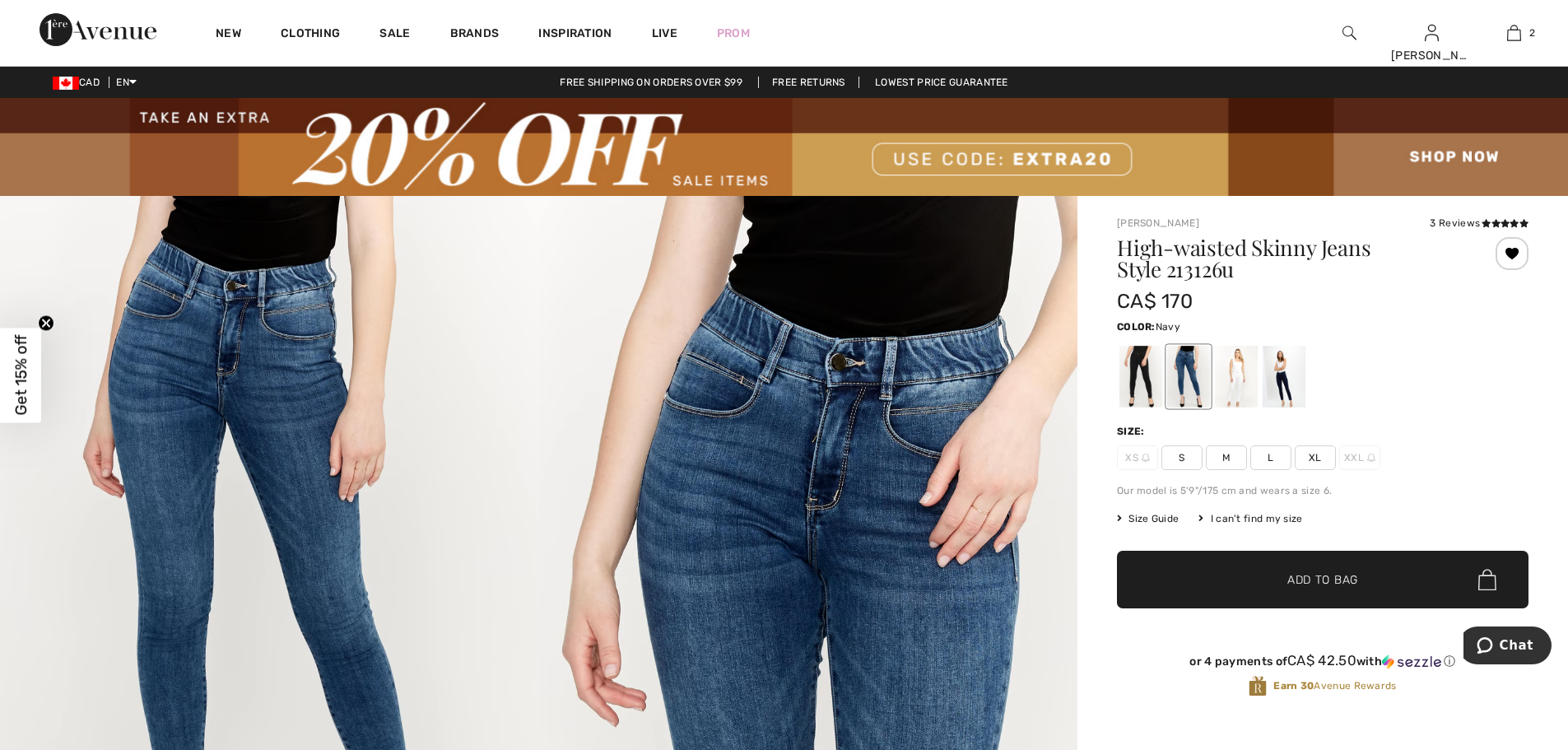
click at [1297, 372] on div at bounding box center [1283, 376] width 42 height 61
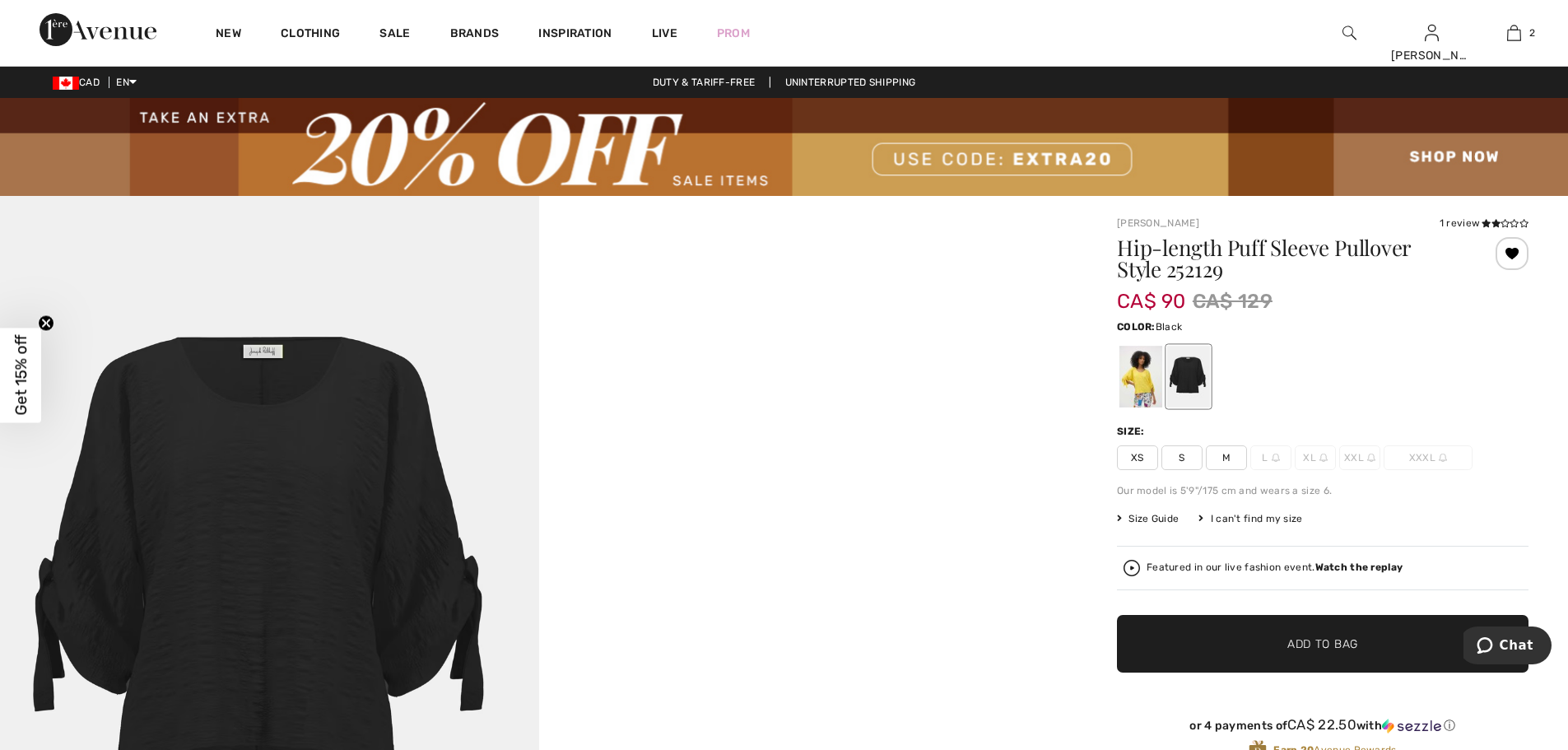
scroll to position [82, 0]
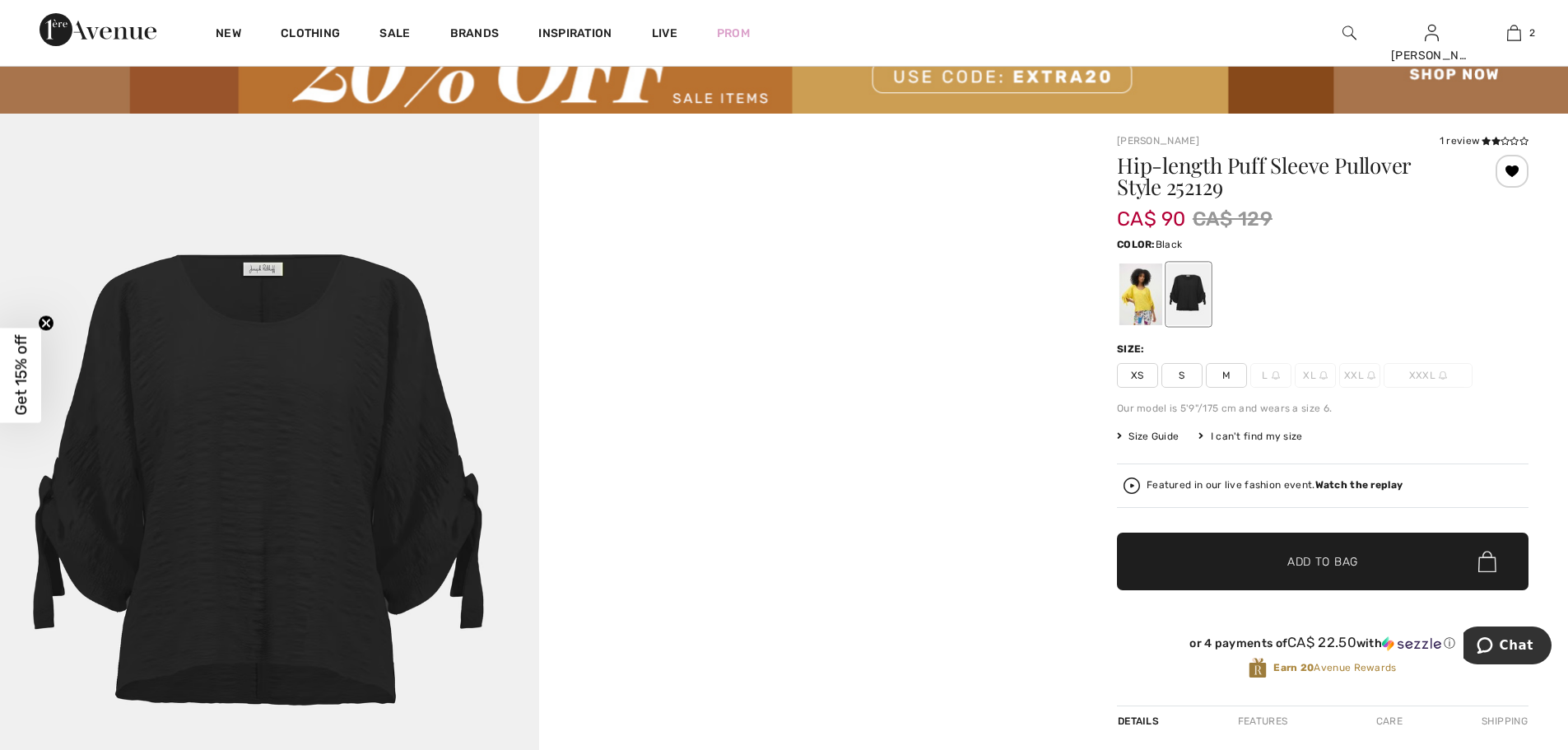
click at [1230, 384] on span "M" at bounding box center [1226, 375] width 42 height 25
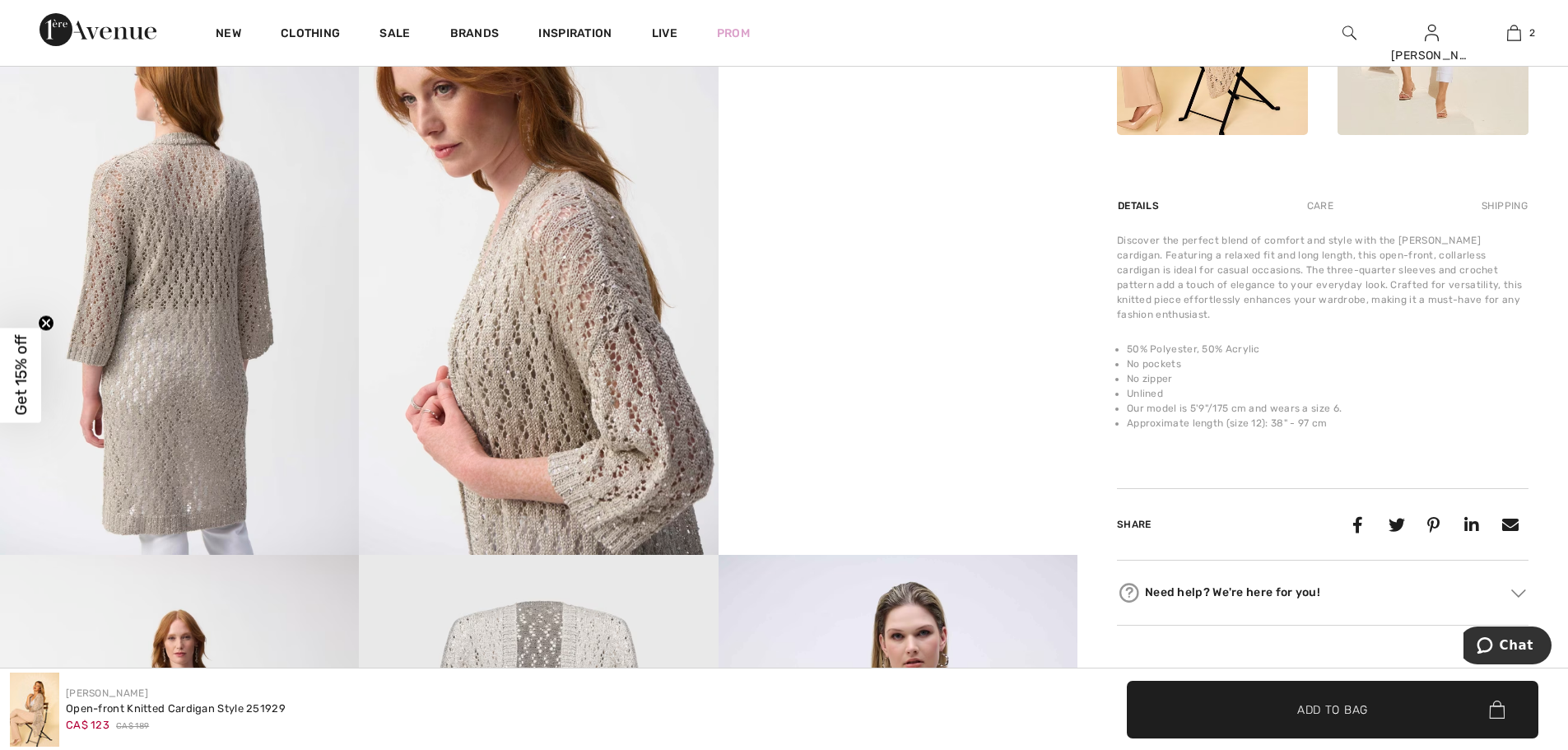
scroll to position [740, 0]
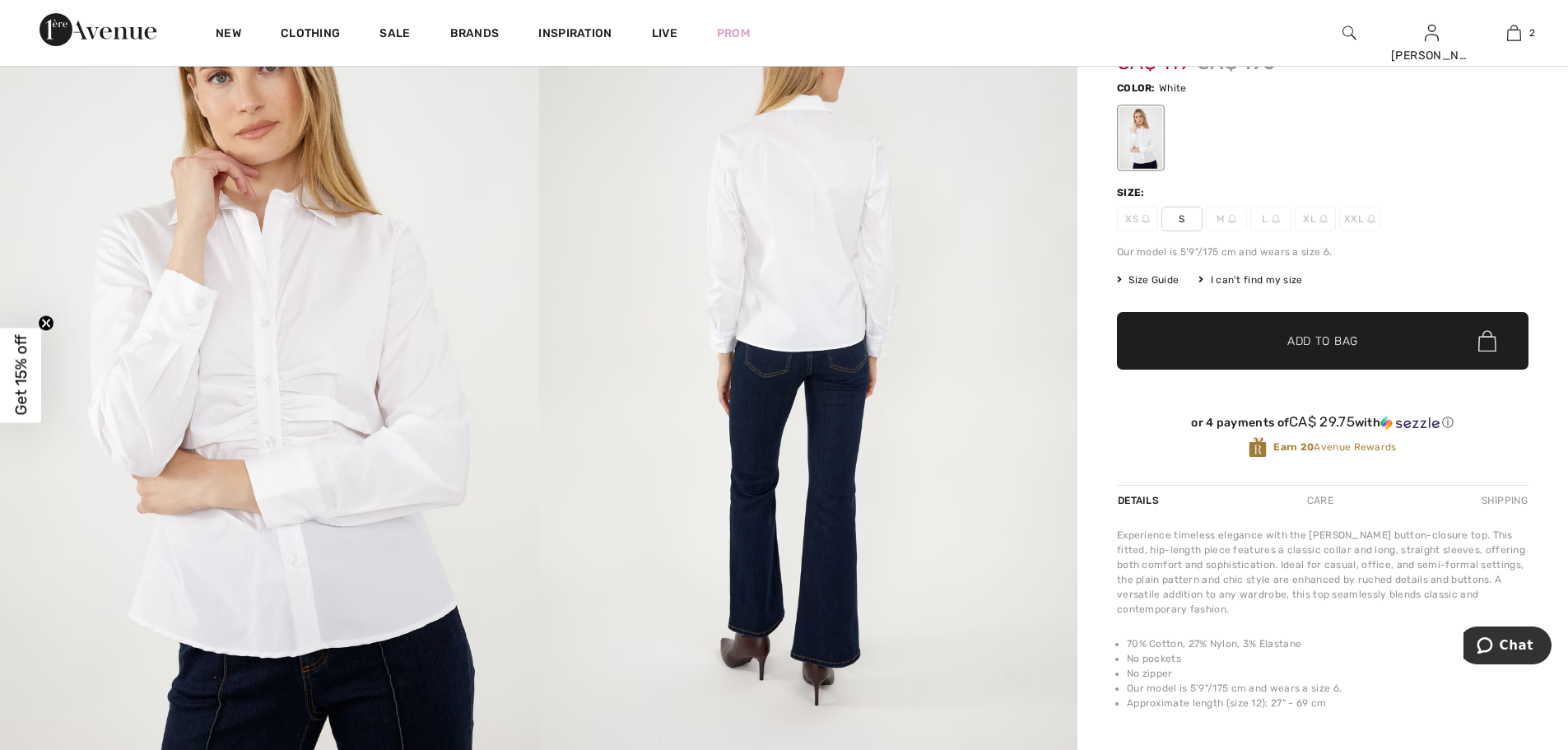
scroll to position [82, 0]
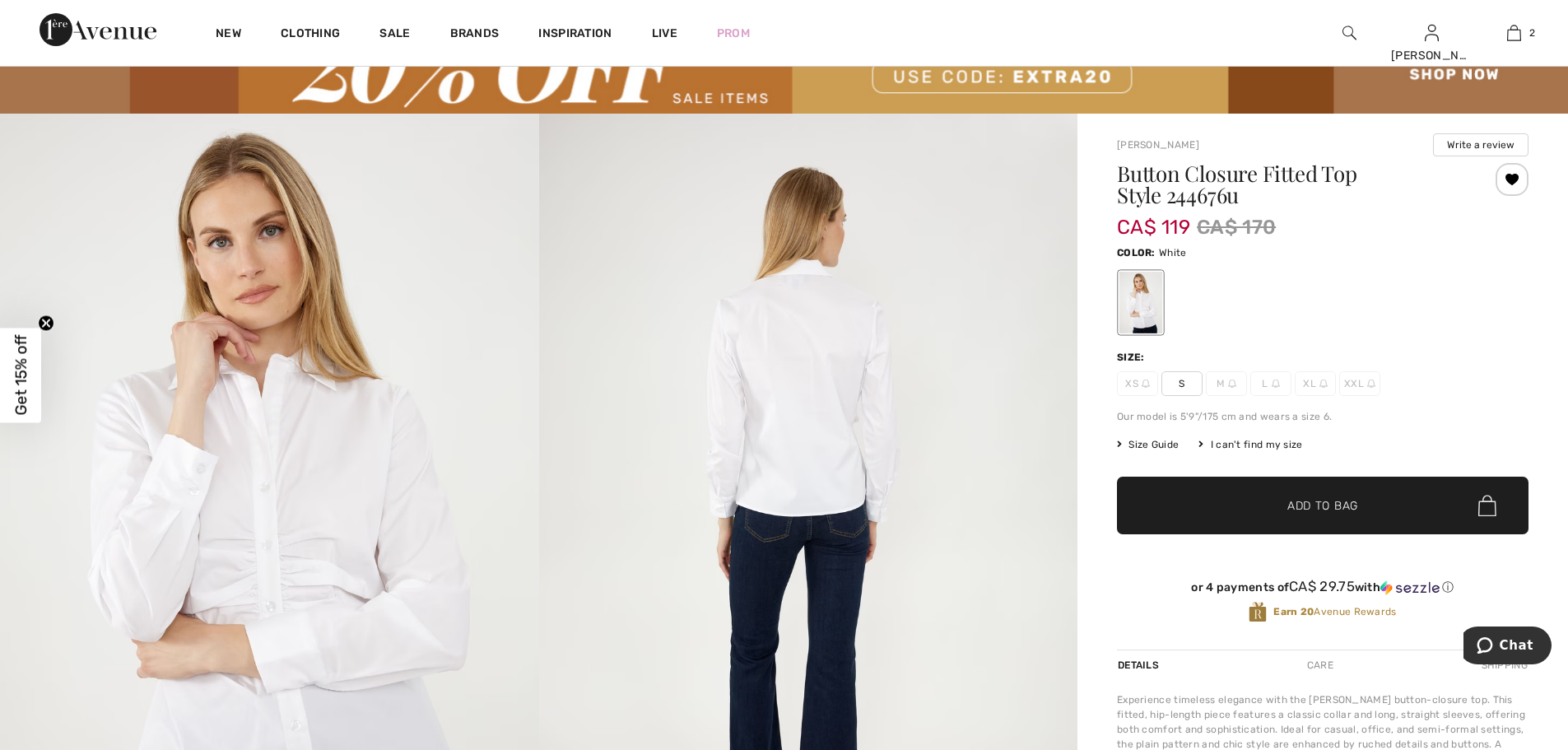
click at [1268, 382] on span "L" at bounding box center [1271, 384] width 42 height 25
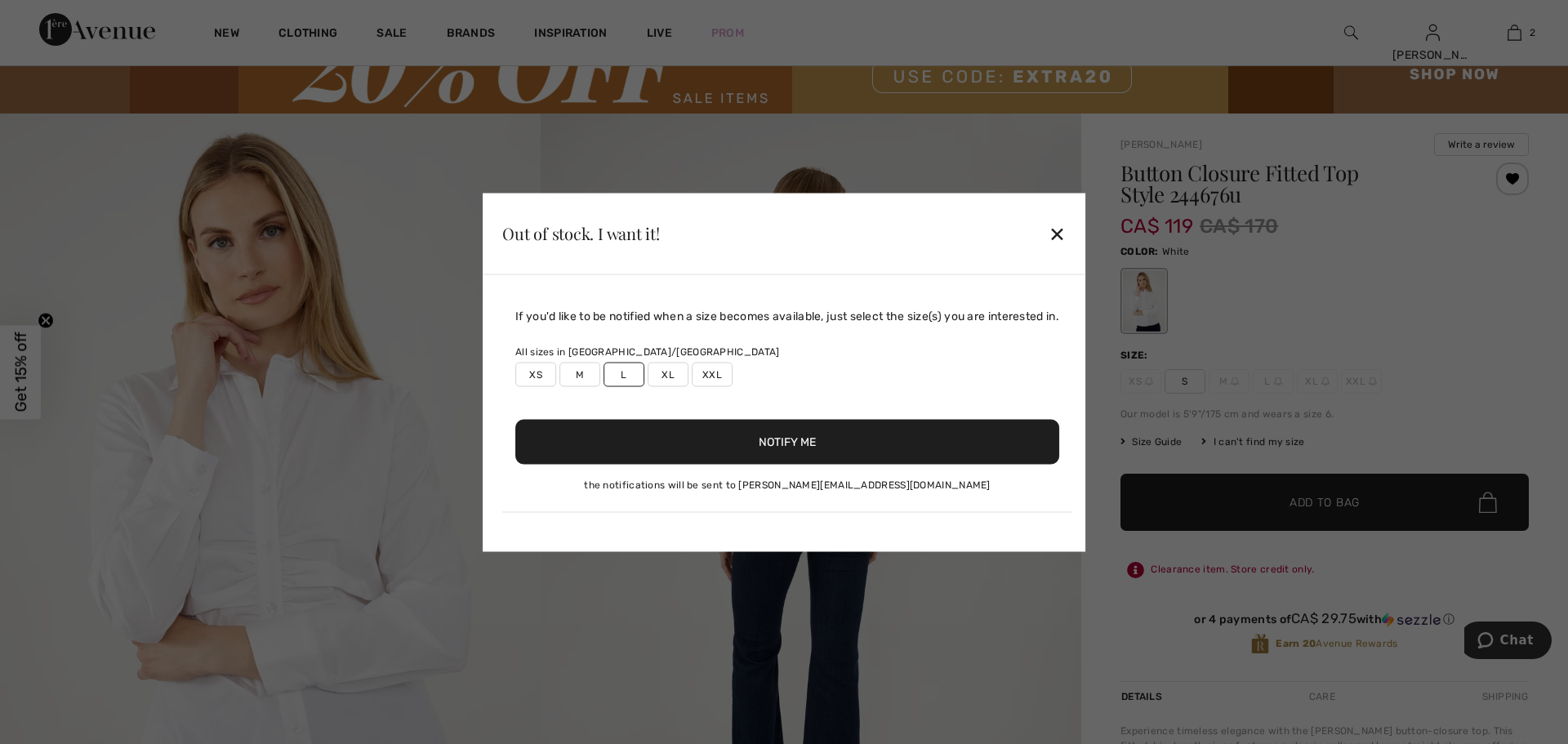
click at [774, 443] on button "Notify Me" at bounding box center [787, 442] width 544 height 45
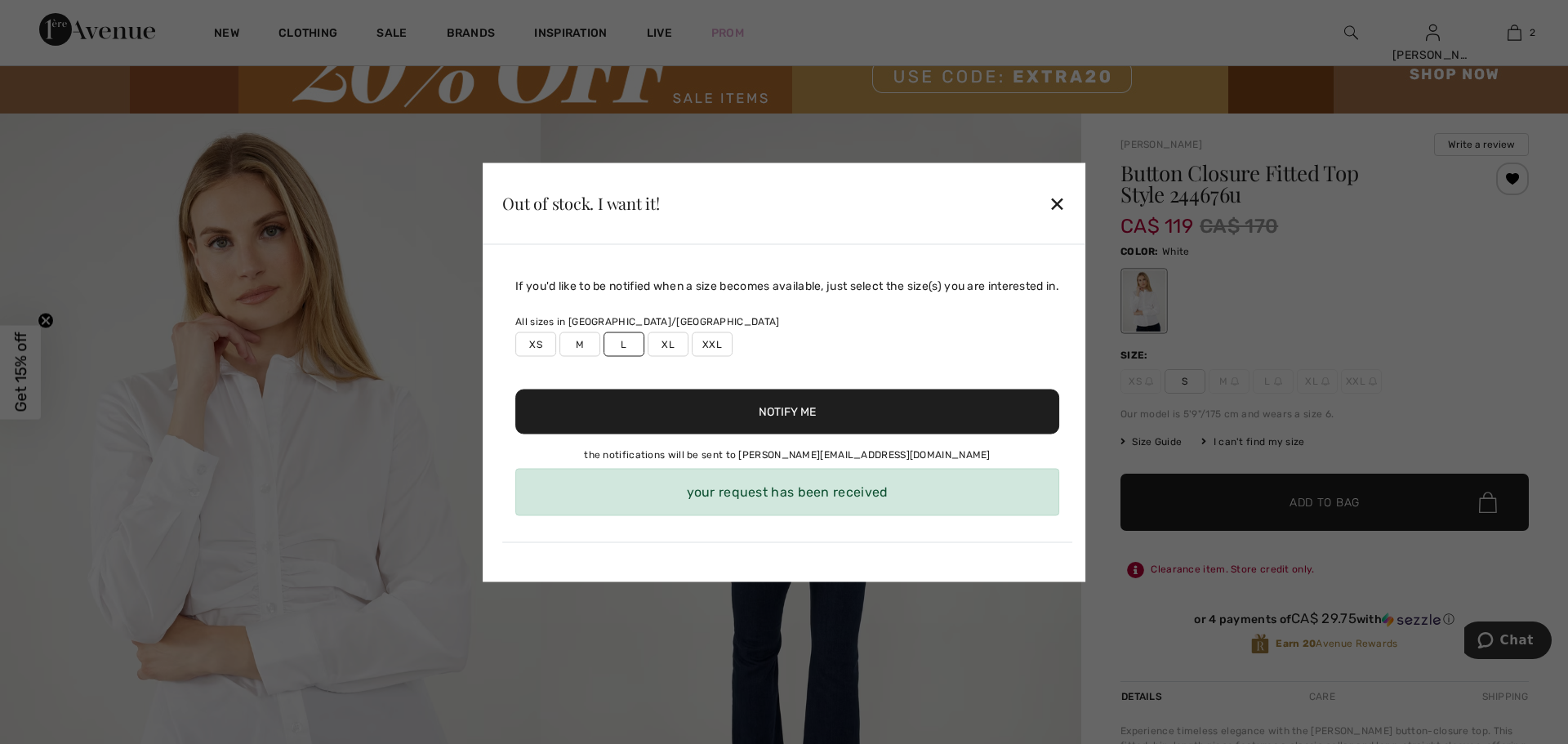
click at [1065, 207] on div "✕" at bounding box center [1057, 204] width 17 height 34
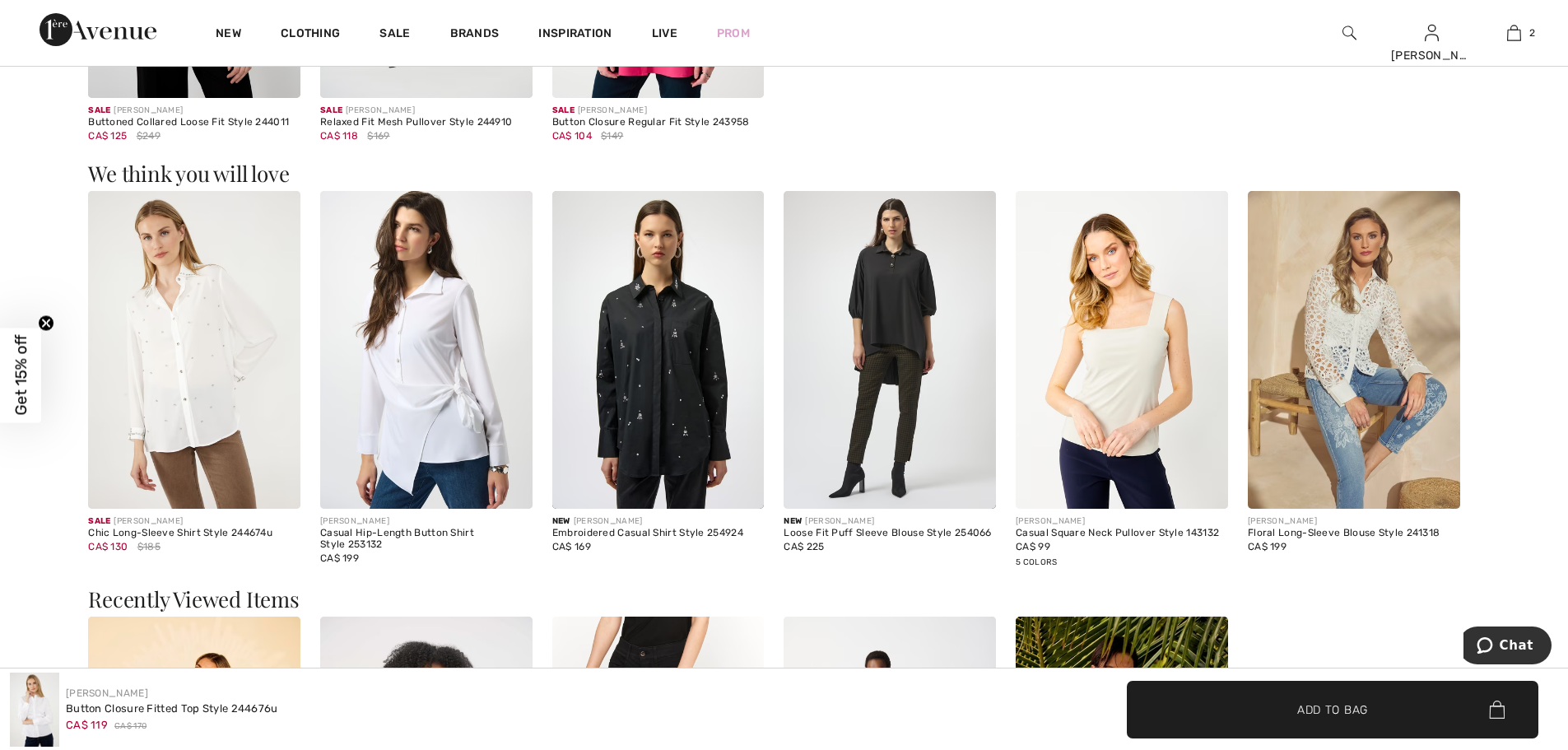
scroll to position [2222, 0]
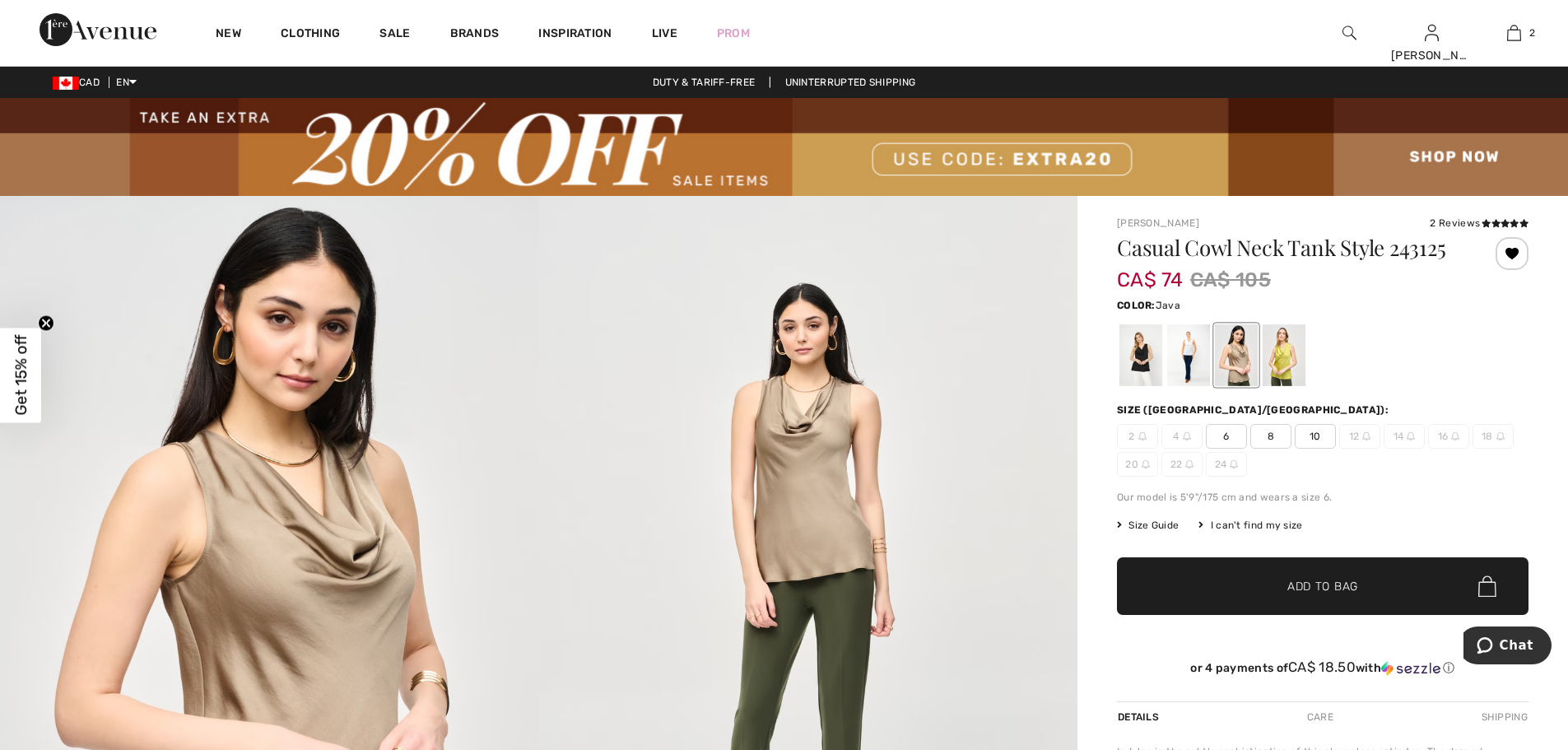
click at [1306, 436] on span "10" at bounding box center [1315, 436] width 42 height 25
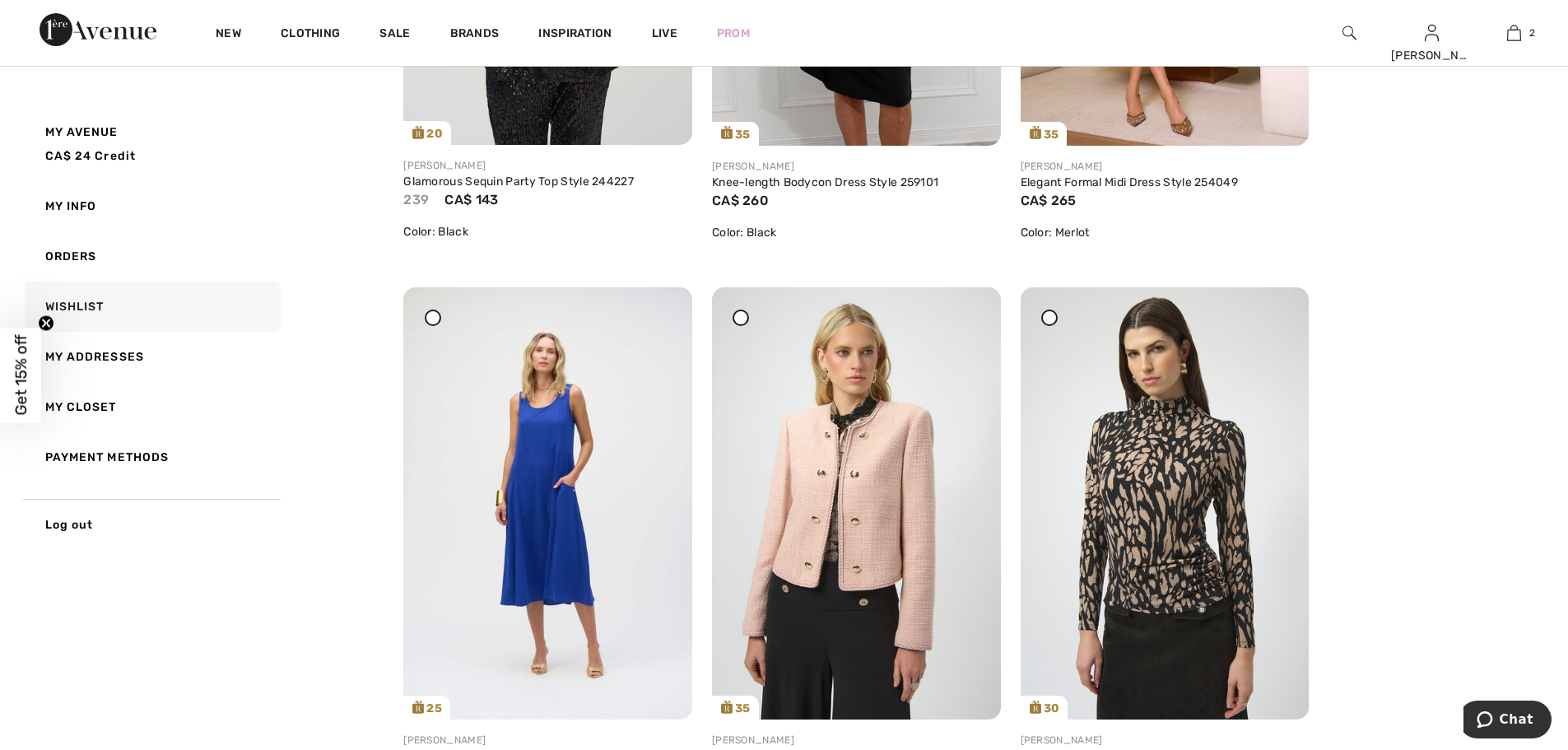
scroll to position [740, 0]
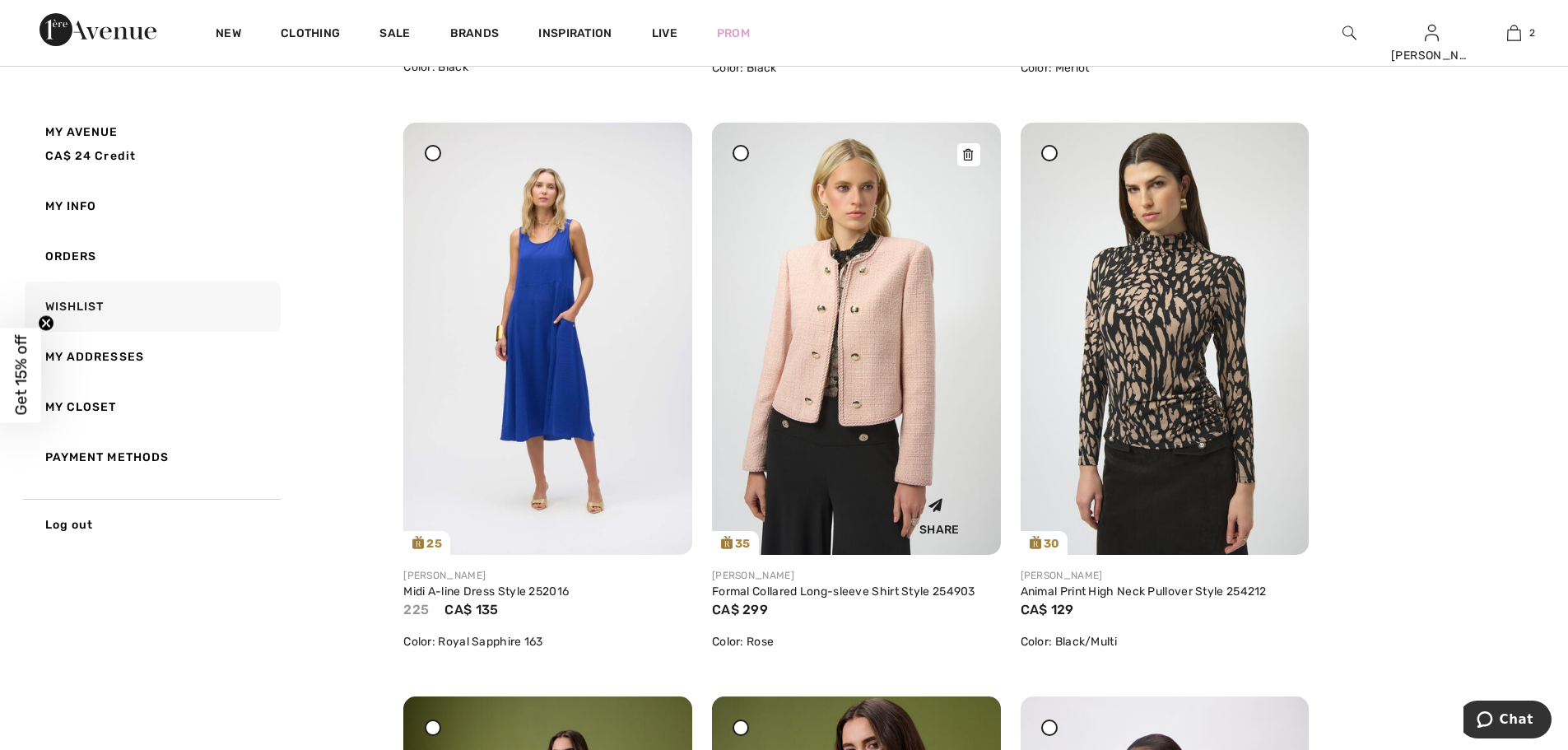
click at [964, 156] on icon at bounding box center [967, 154] width 10 height 11
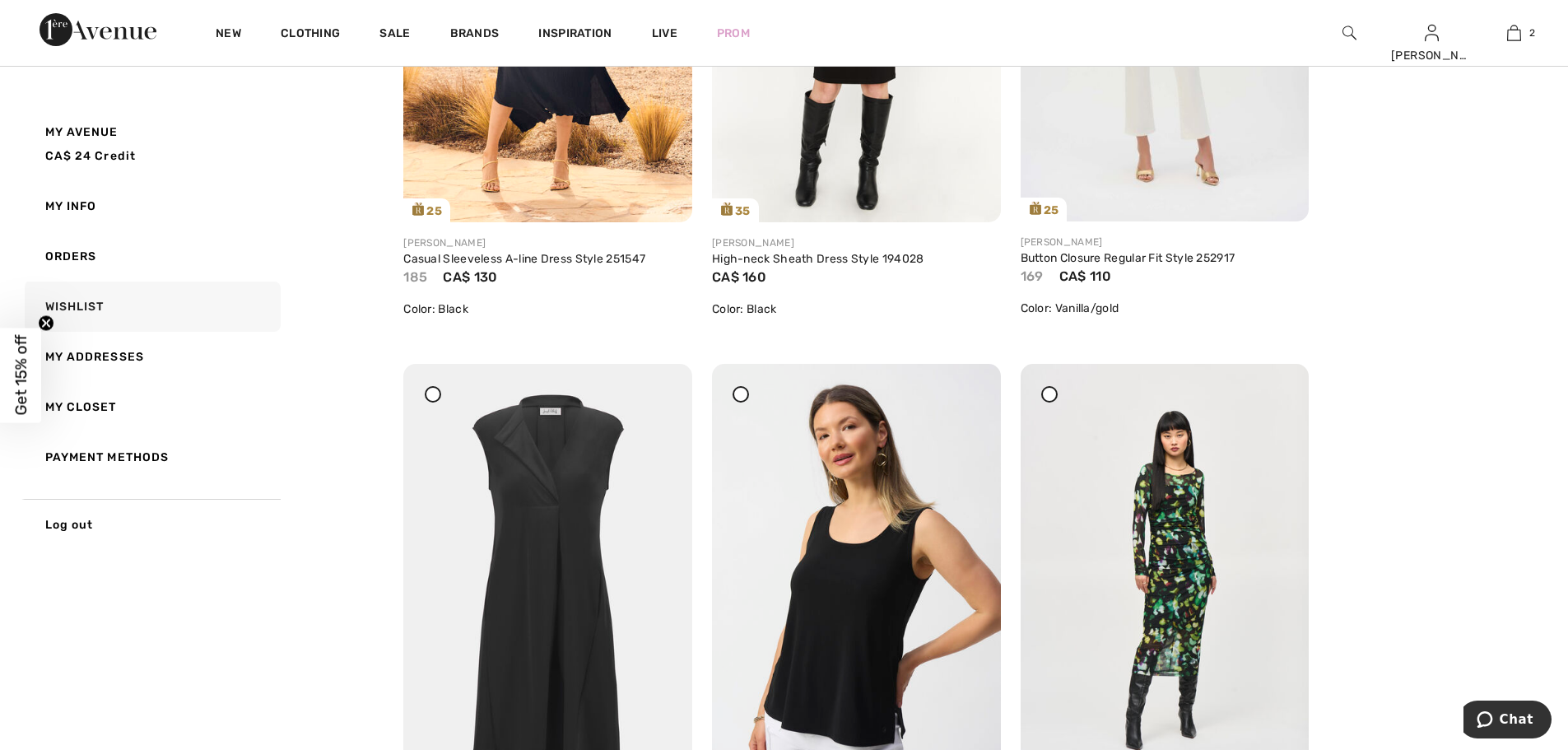
scroll to position [2717, 0]
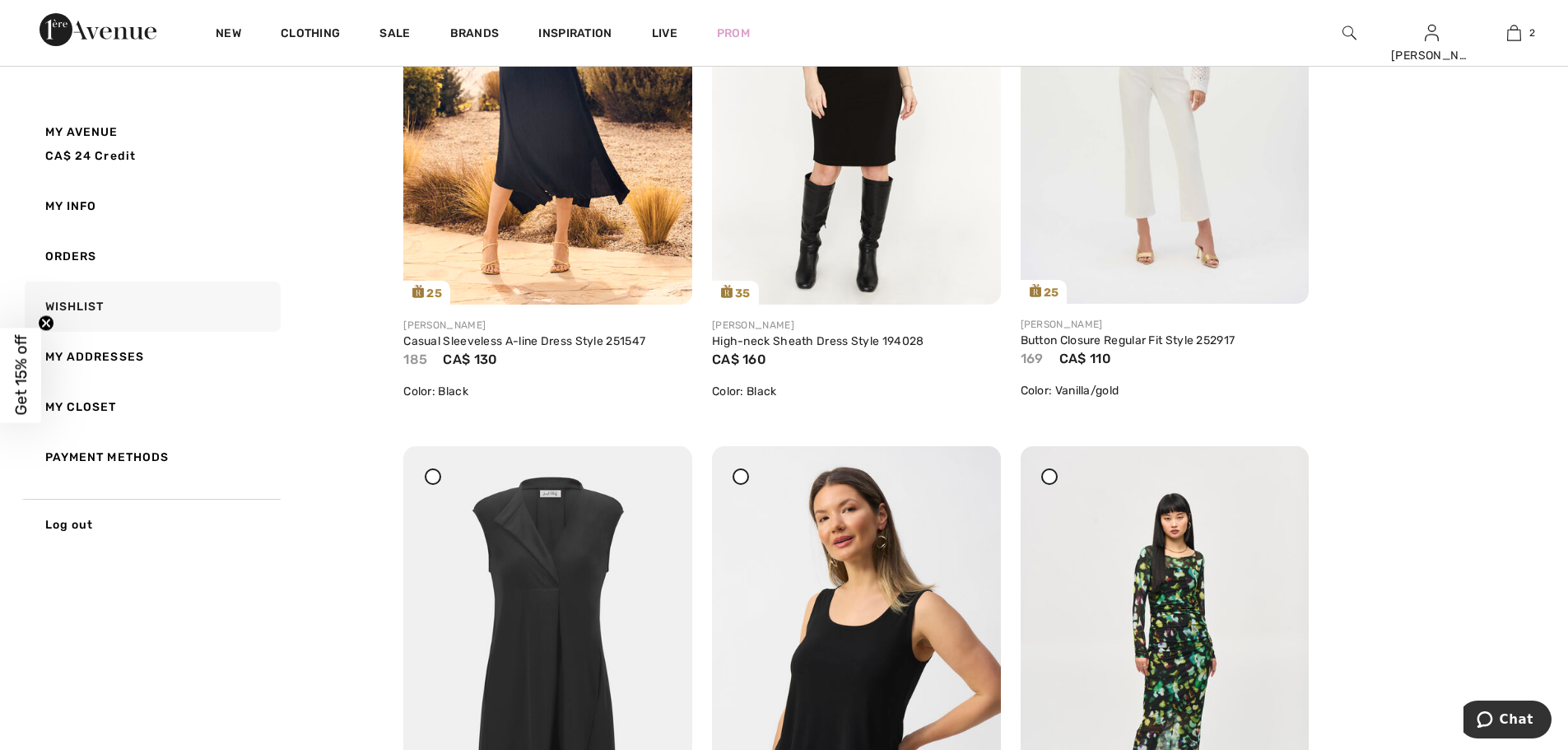
drag, startPoint x: 661, startPoint y: 475, endPoint x: 856, endPoint y: 54, distance: 464.0
click at [661, 463] on icon at bounding box center [660, 457] width 10 height 11
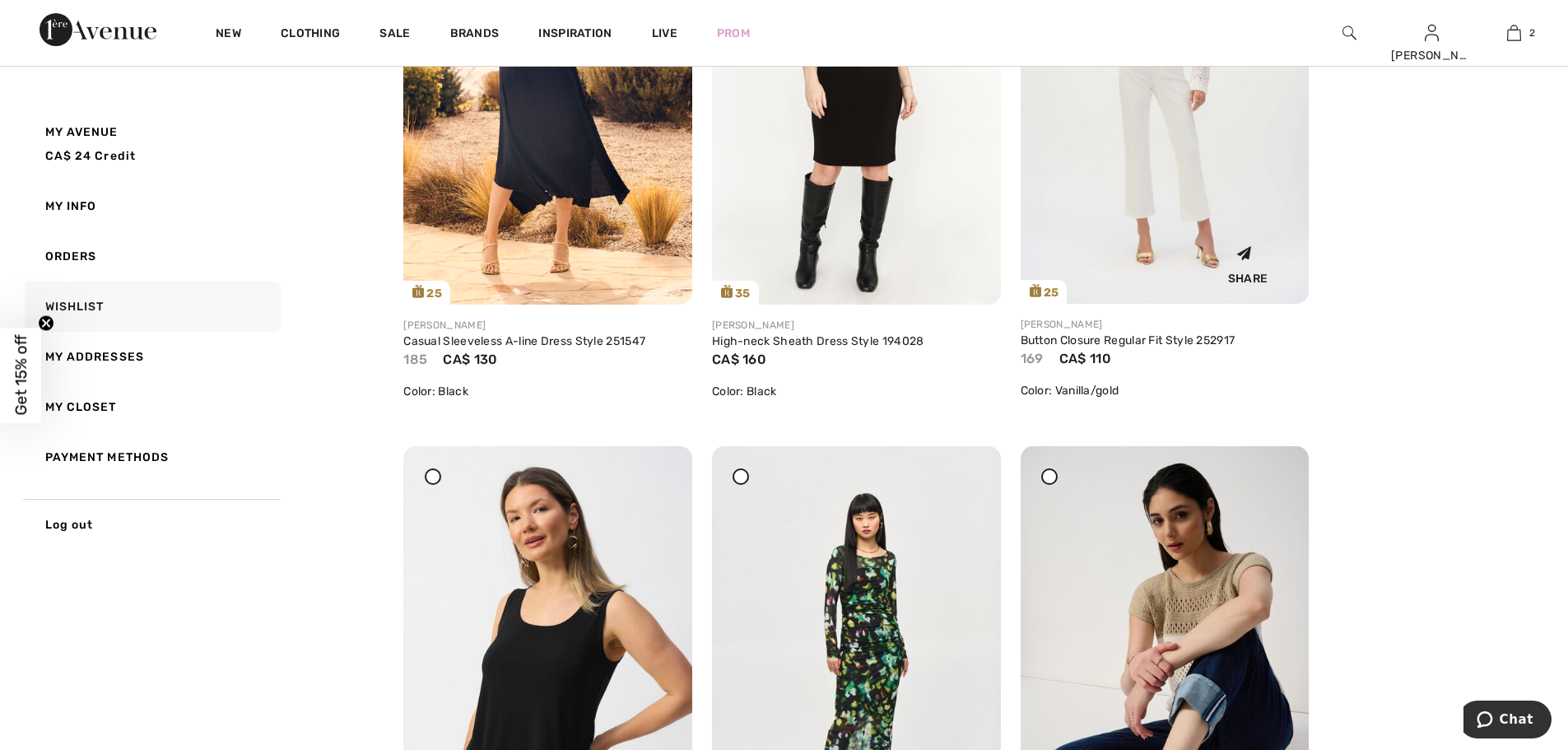
scroll to position [2387, 0]
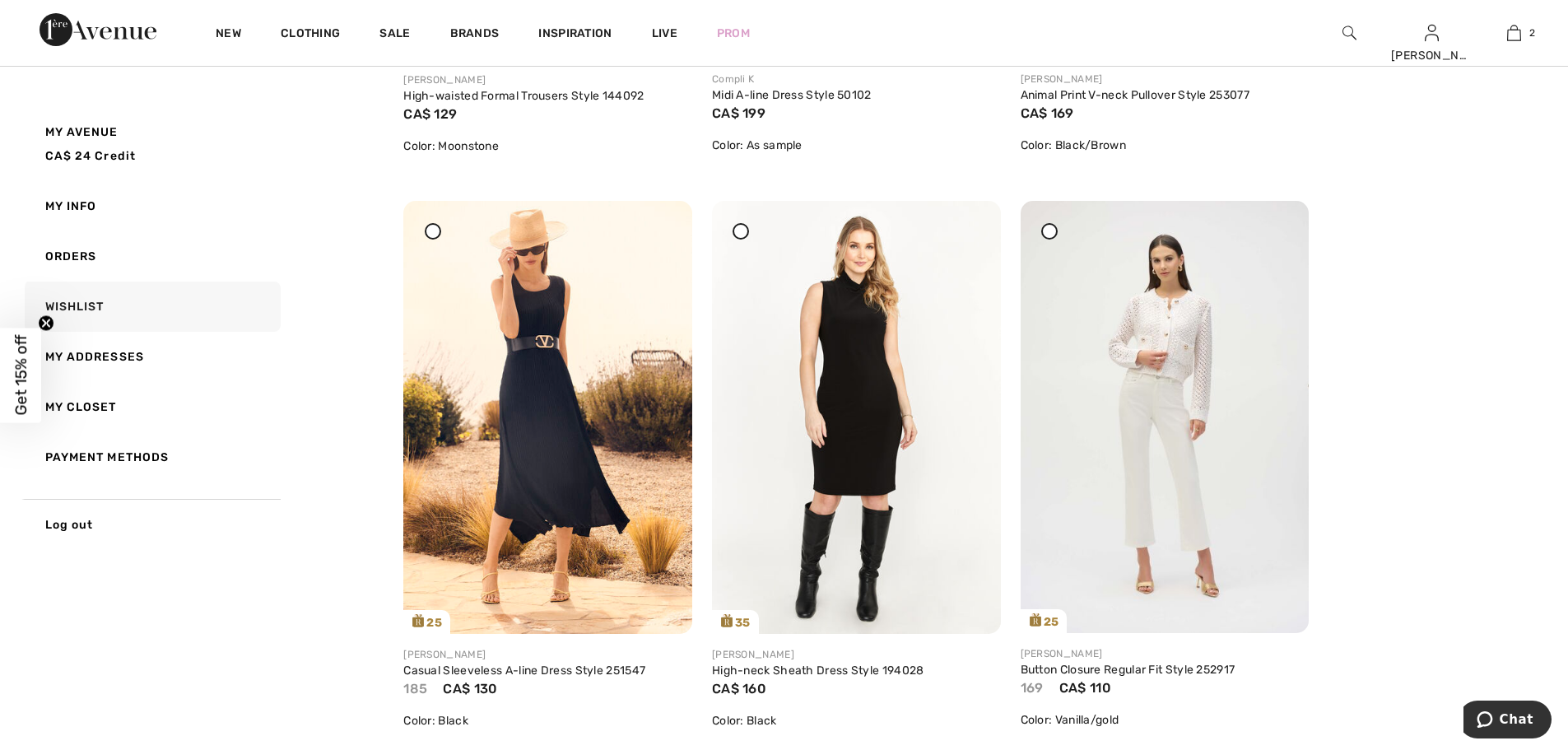
drag, startPoint x: 1278, startPoint y: 238, endPoint x: 870, endPoint y: 55, distance: 447.2
click at [1278, 218] on icon at bounding box center [1276, 212] width 10 height 11
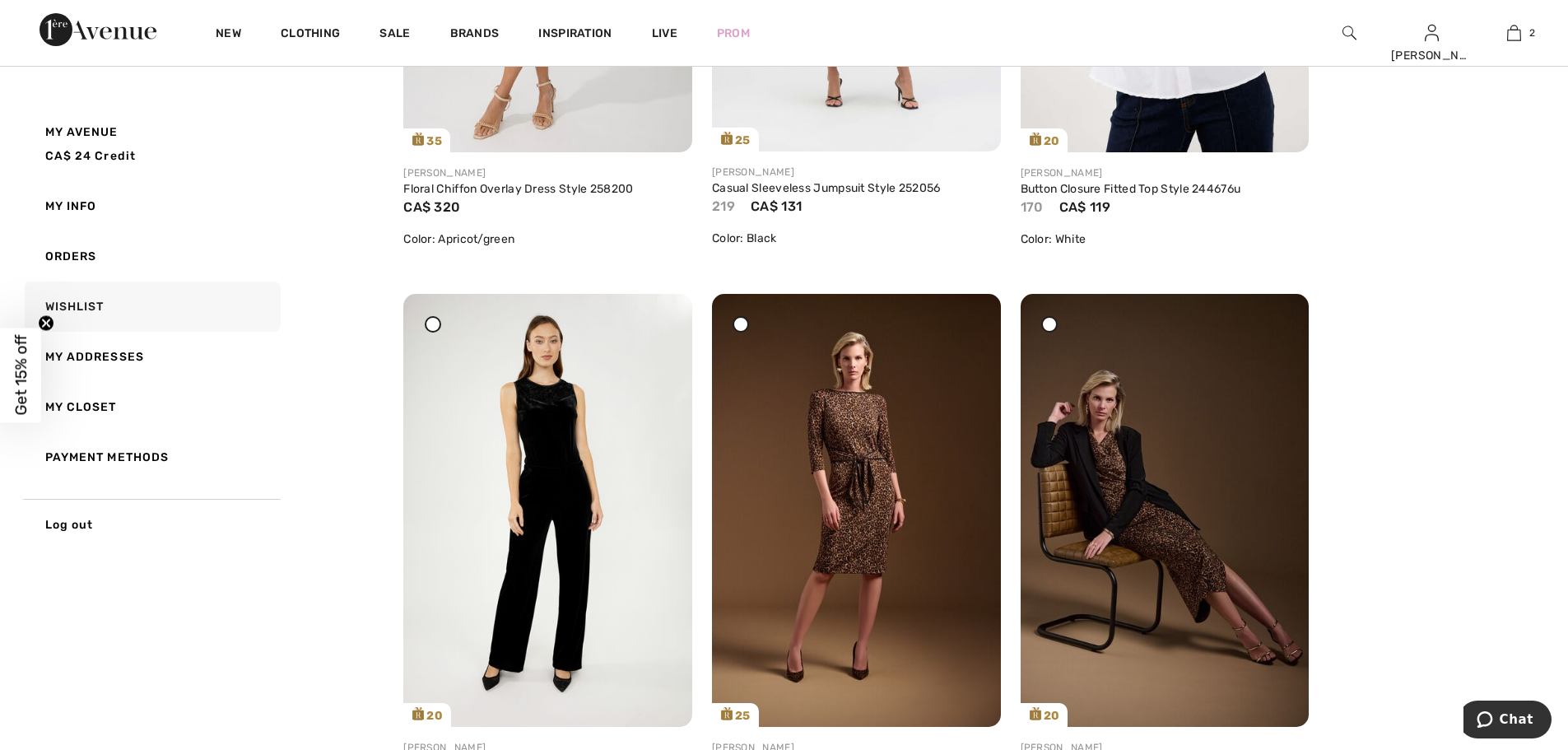
scroll to position [4775, 0]
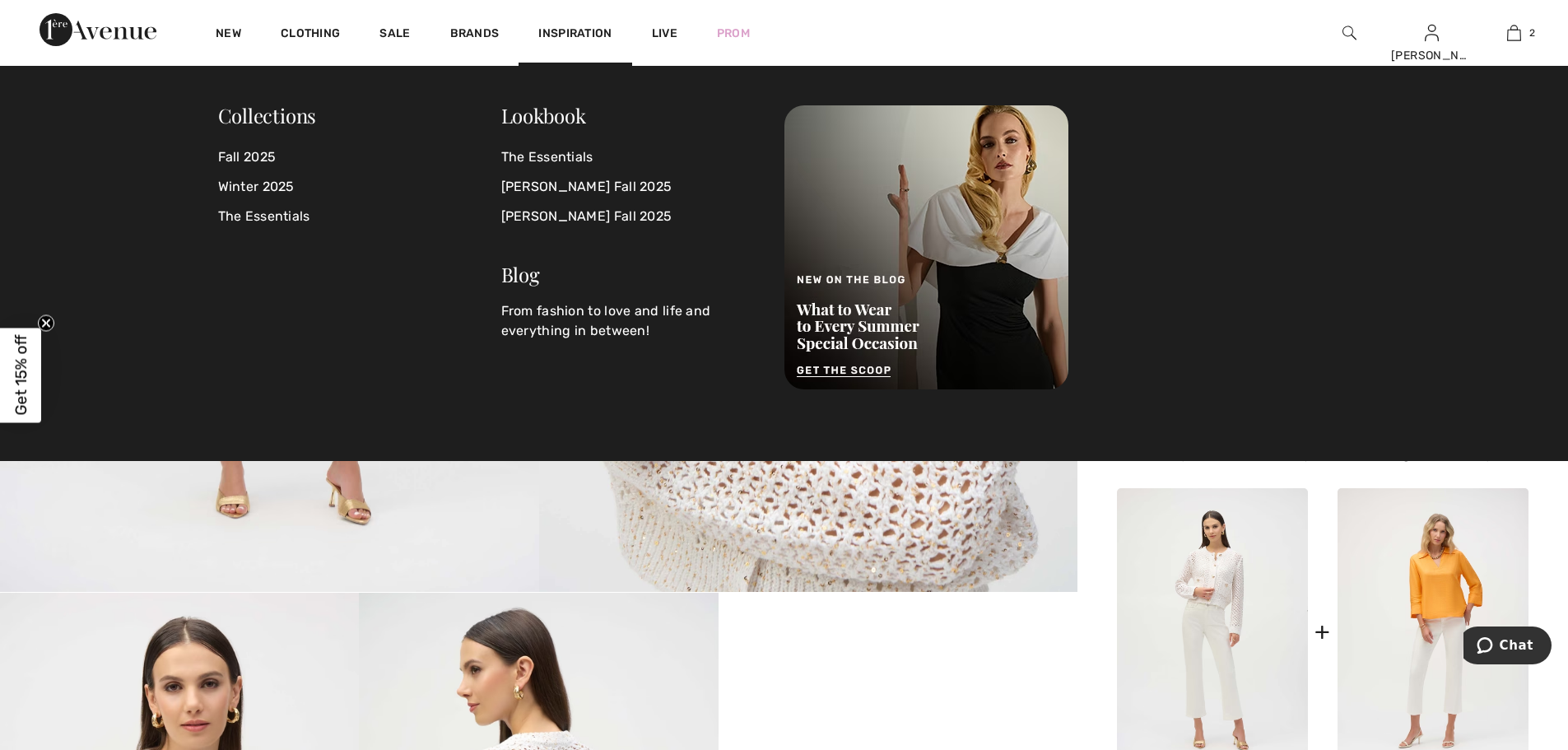
scroll to position [247, 0]
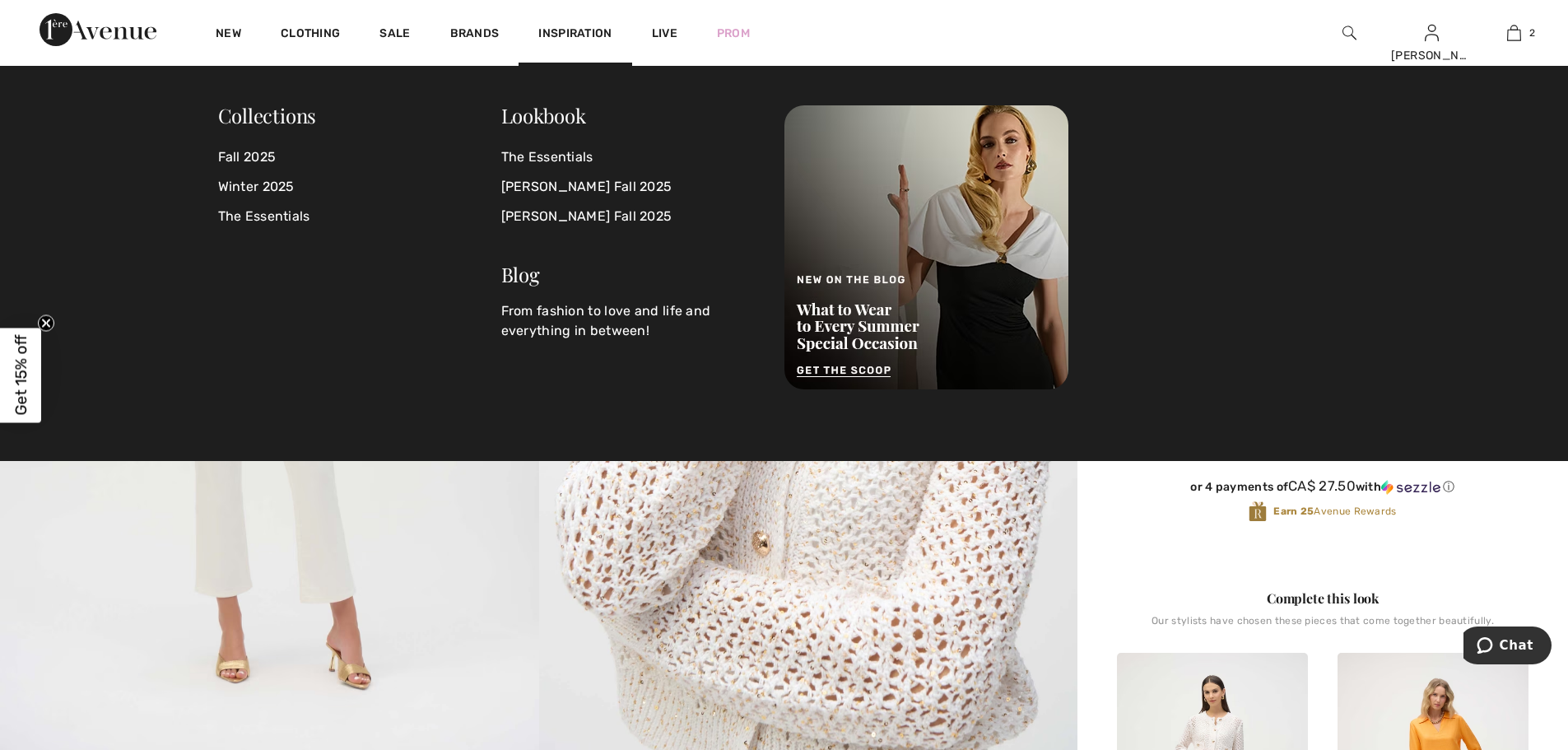
click at [764, 591] on img at bounding box center [809, 352] width 539 height 807
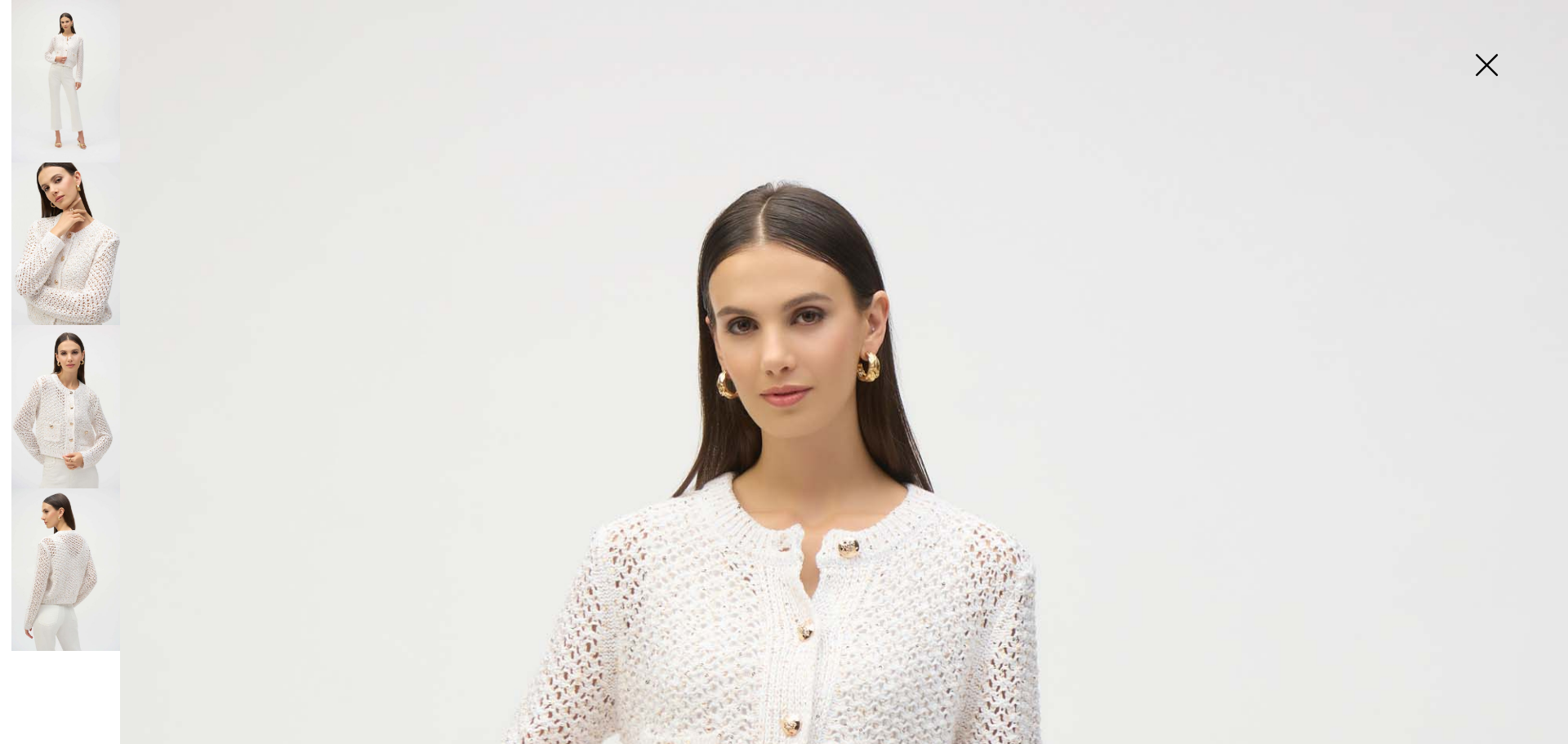
scroll to position [408, 0]
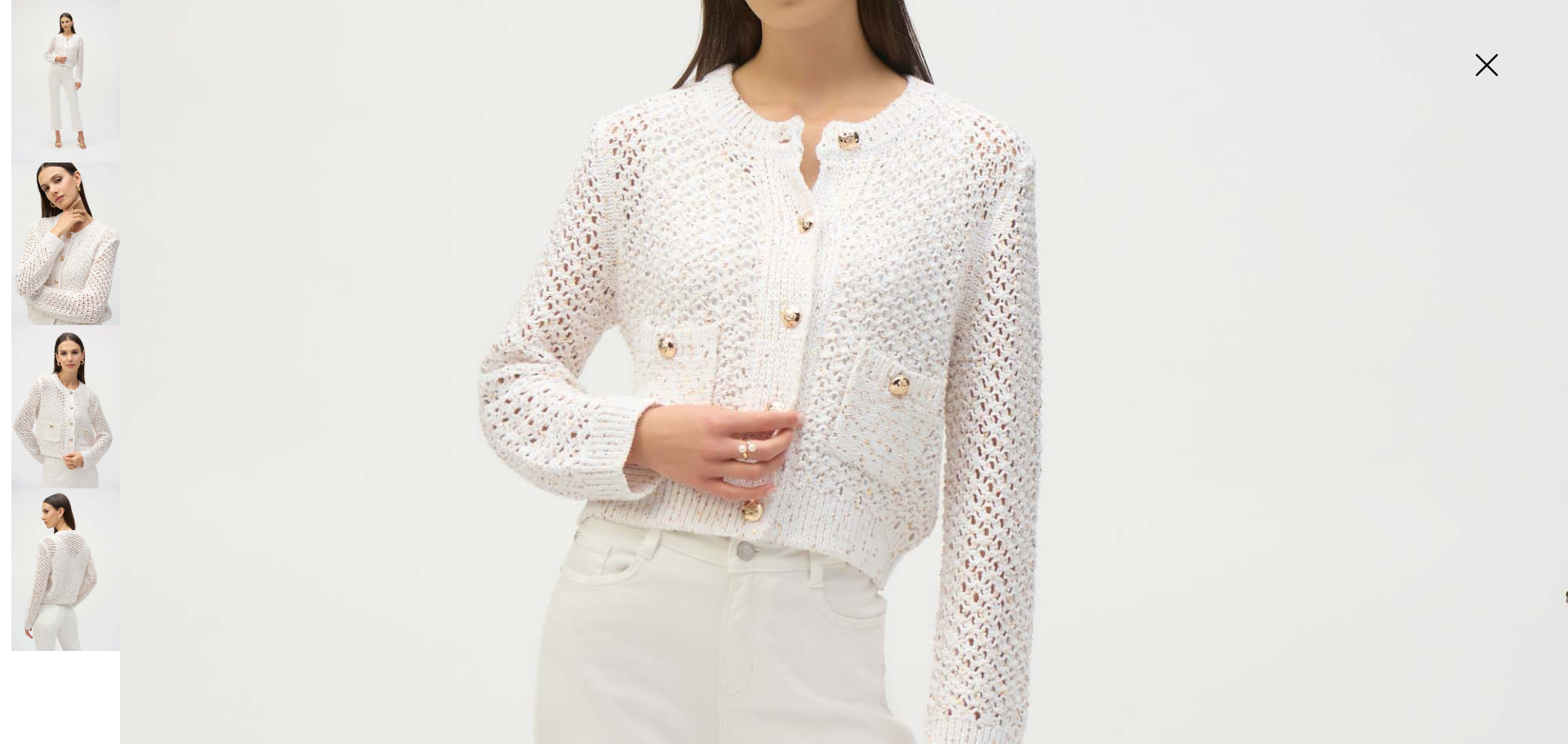
click at [63, 250] on img at bounding box center [65, 243] width 108 height 162
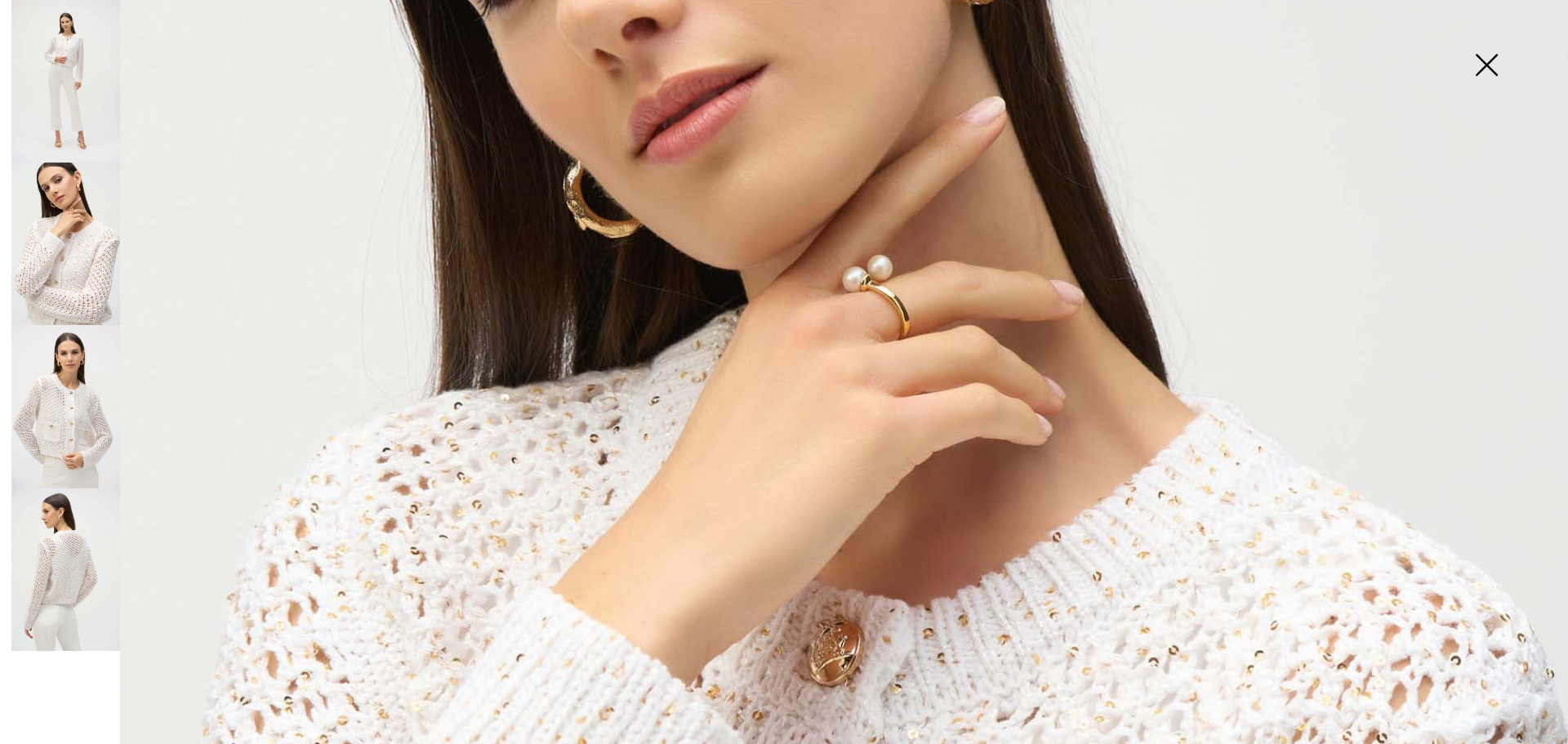
scroll to position [816, 0]
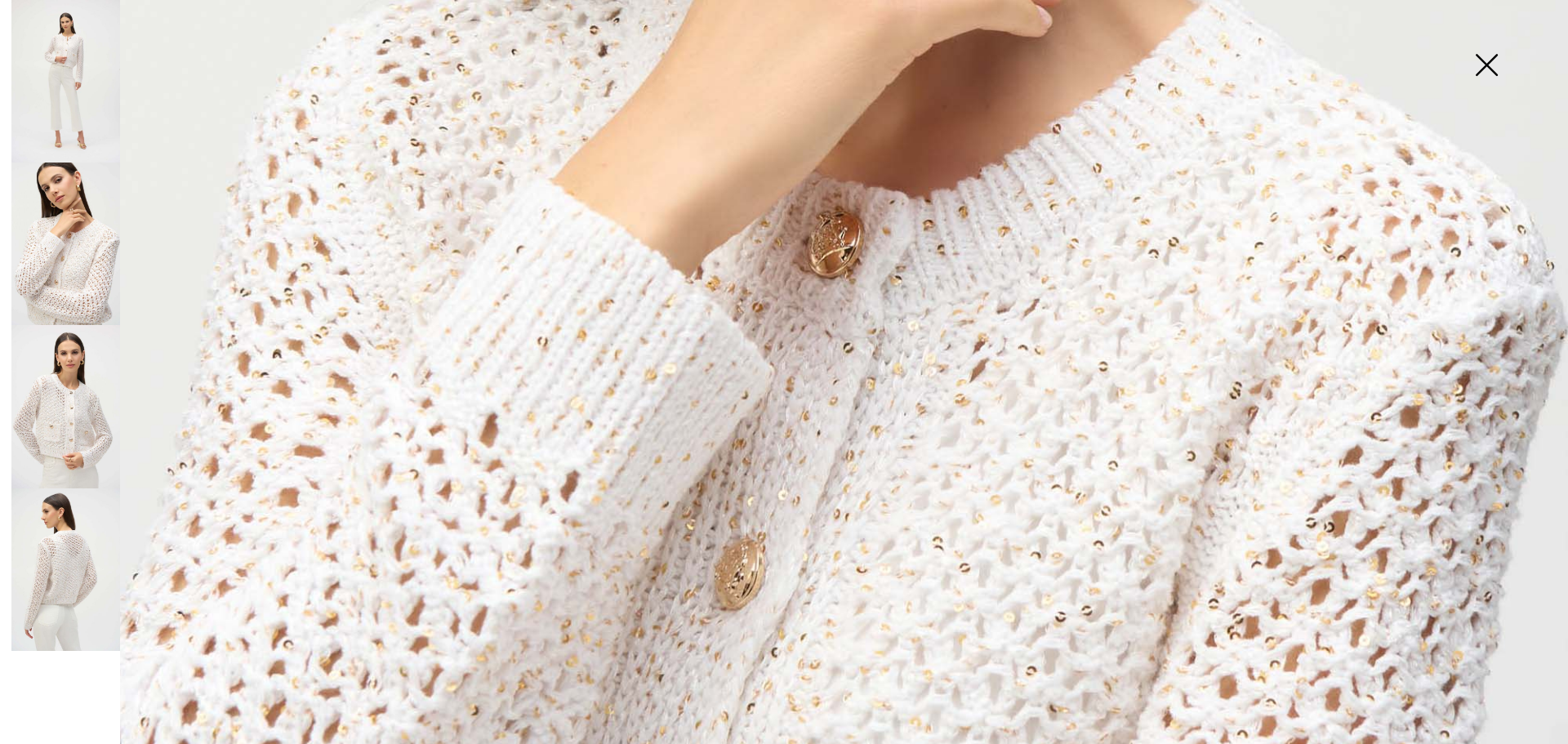
click at [1482, 61] on img at bounding box center [1486, 67] width 82 height 84
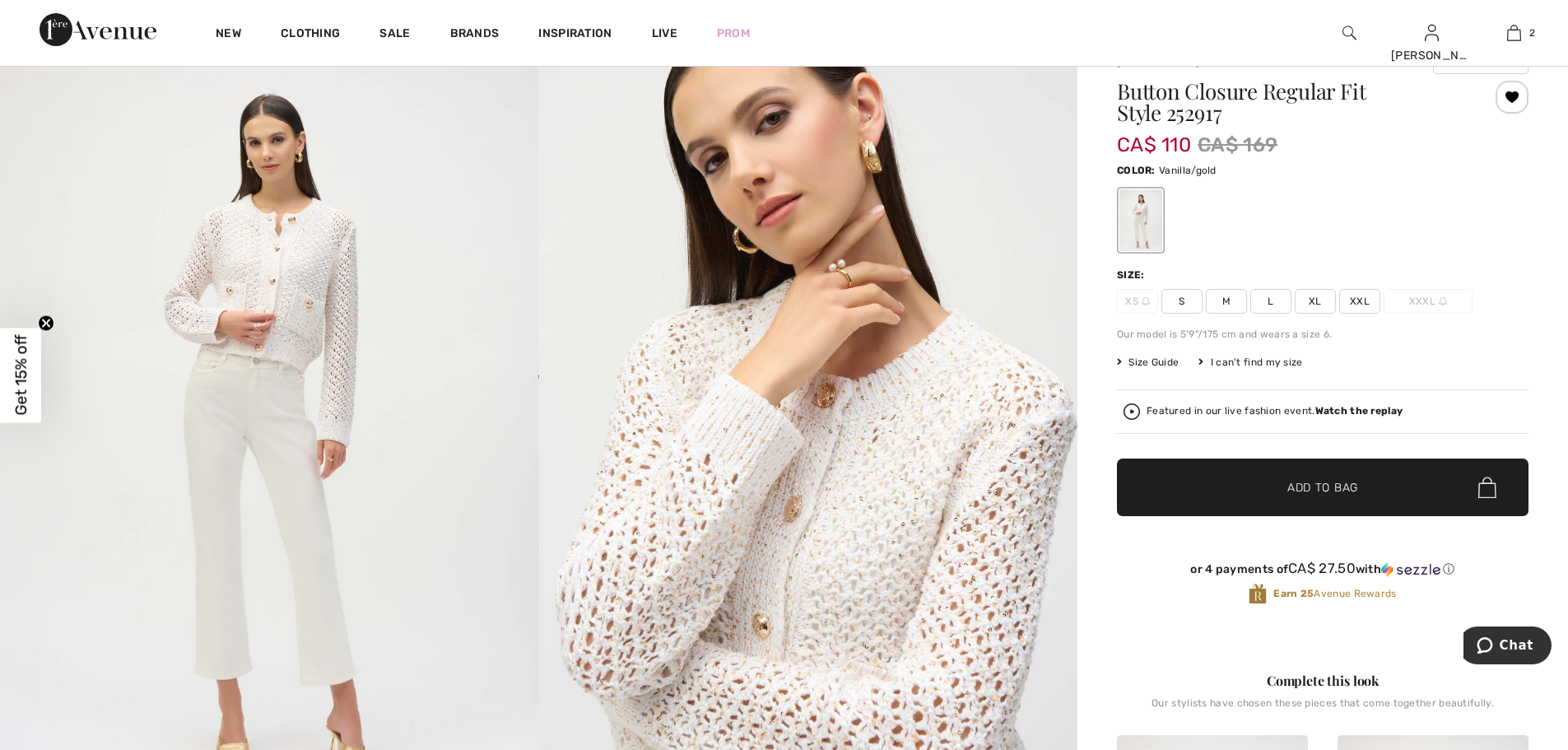
scroll to position [0, 0]
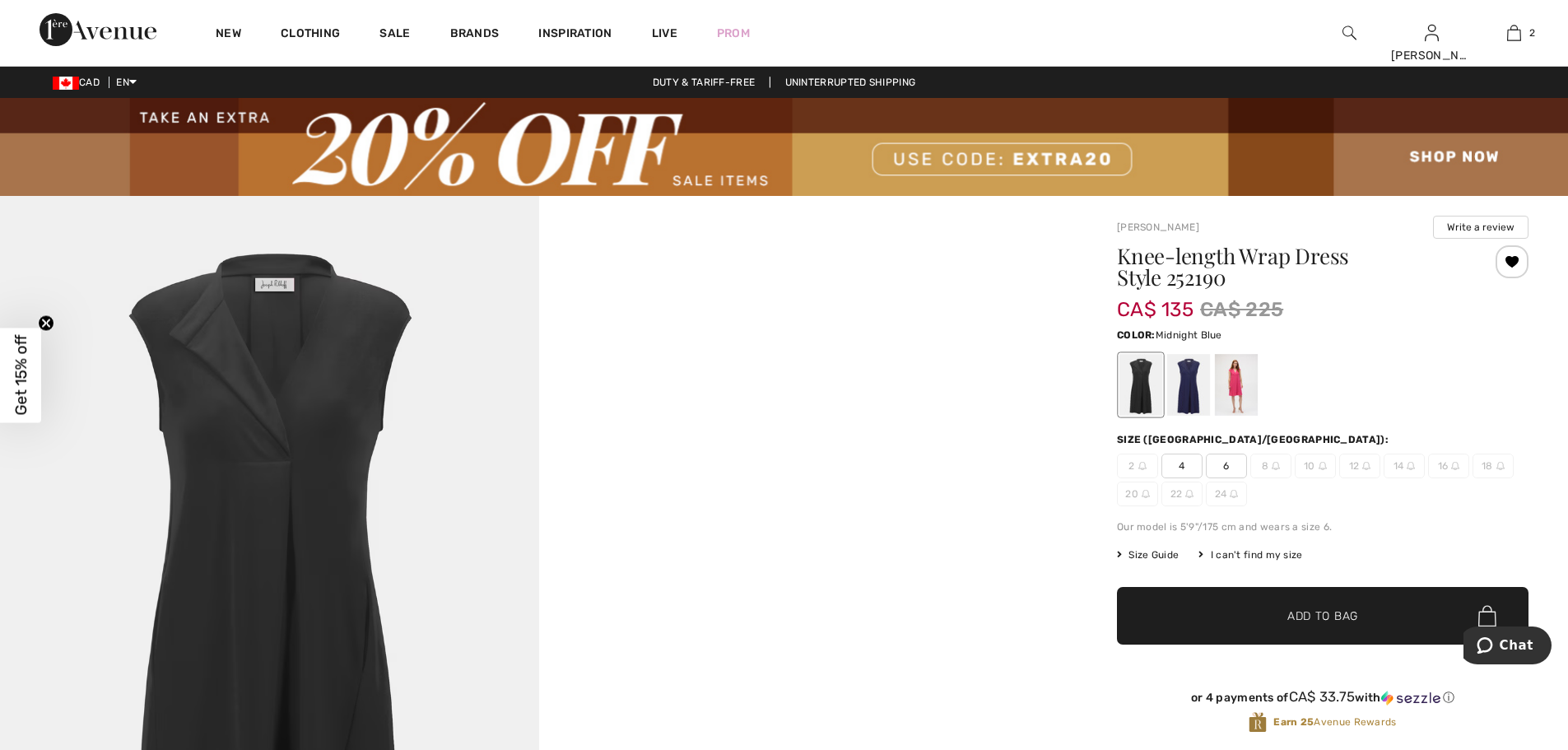
click at [1187, 402] on div at bounding box center [1188, 385] width 42 height 61
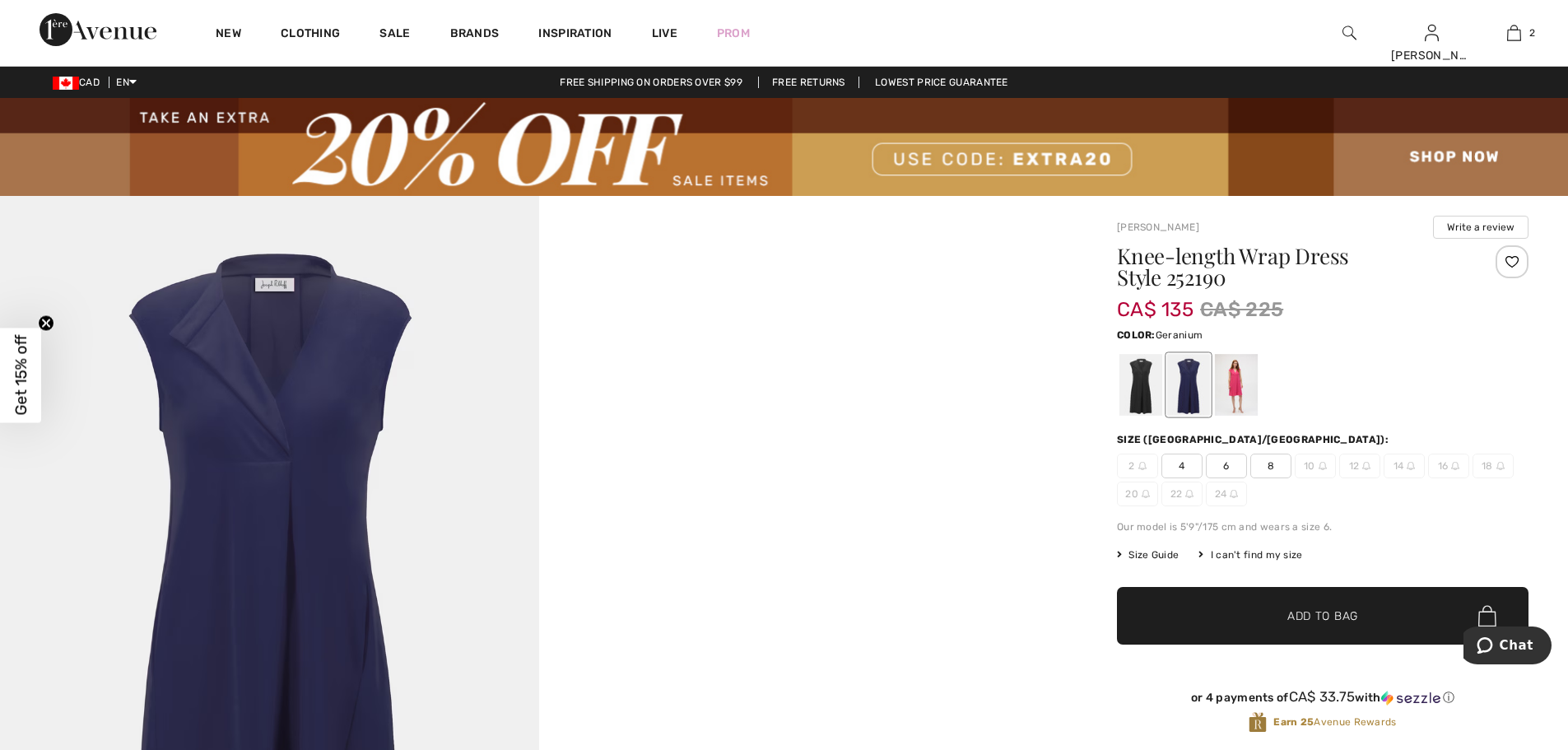
click at [1241, 387] on div at bounding box center [1236, 385] width 42 height 61
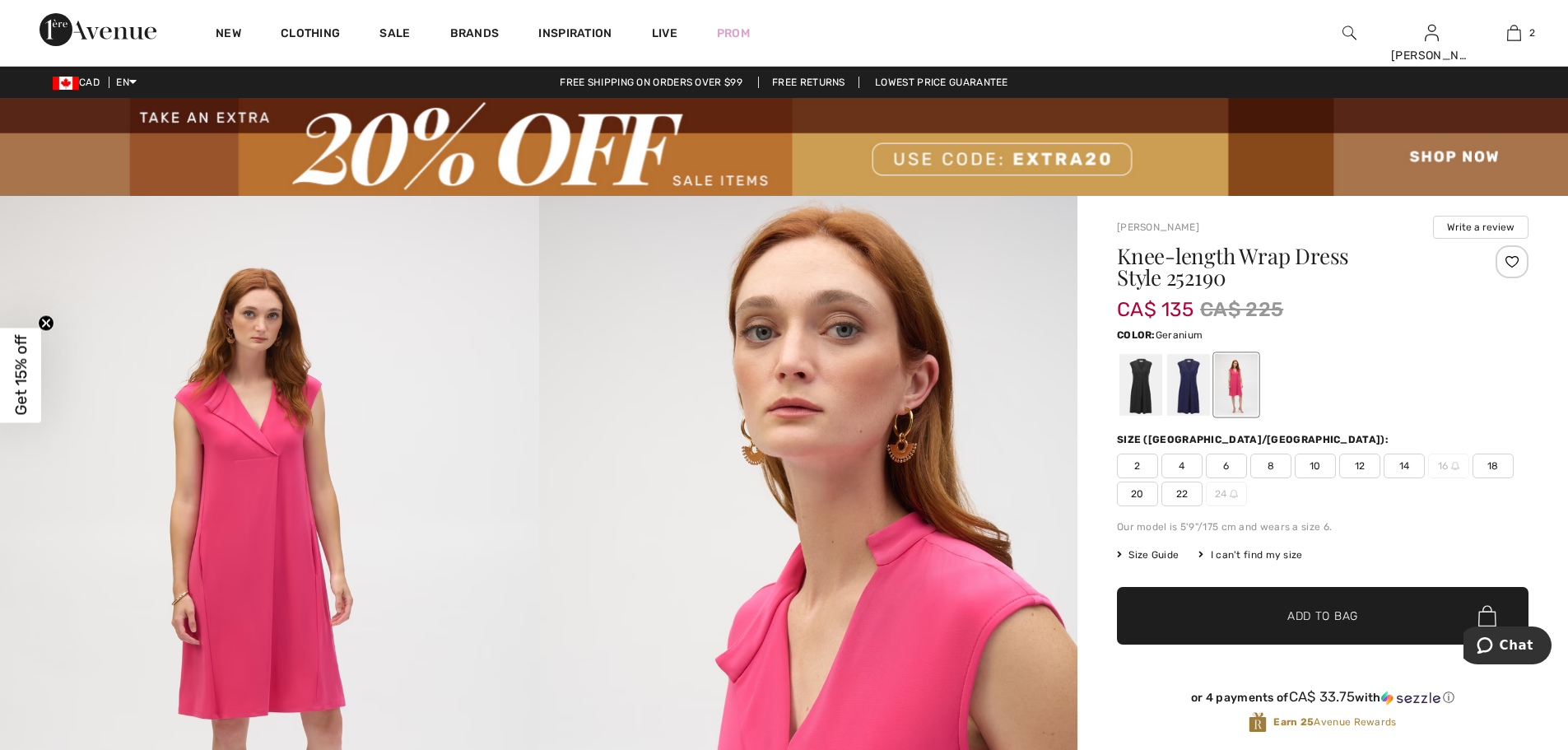
scroll to position [329, 0]
